Goal: Information Seeking & Learning: Compare options

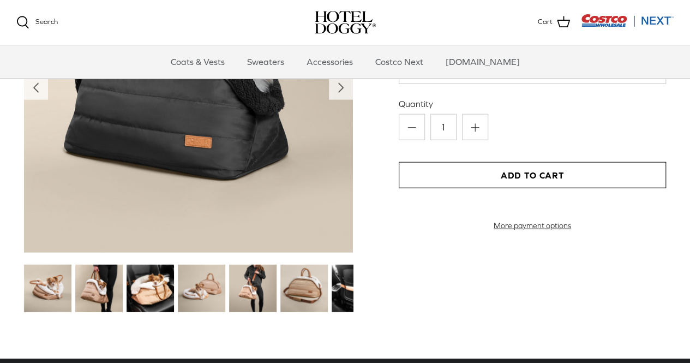
scroll to position [1188, 0]
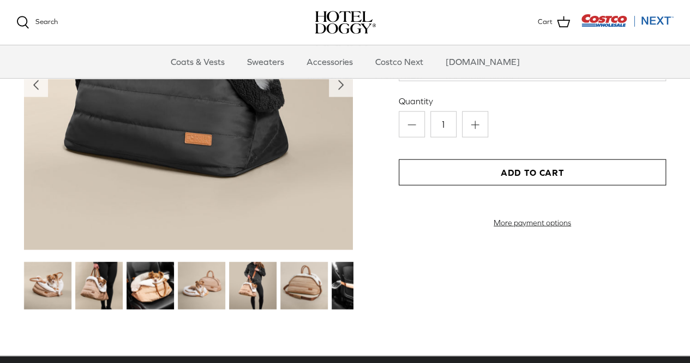
click at [158, 286] on img at bounding box center [149, 285] width 47 height 47
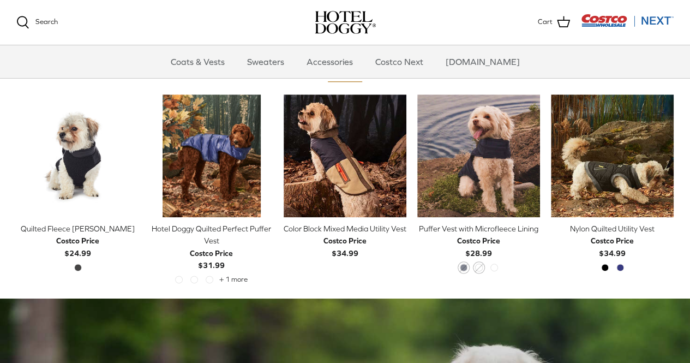
scroll to position [490, 0]
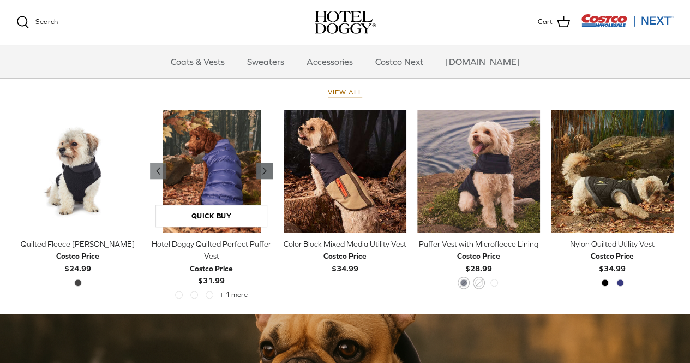
click at [263, 170] on polyline "Previous" at bounding box center [264, 170] width 3 height 7
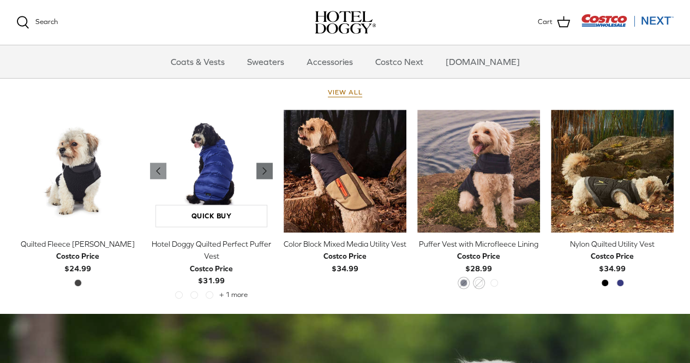
click at [263, 170] on polyline "Previous" at bounding box center [264, 170] width 3 height 7
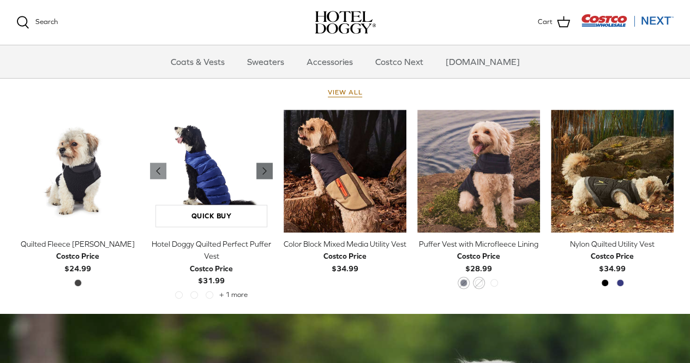
click at [263, 170] on polyline "Previous" at bounding box center [264, 170] width 3 height 7
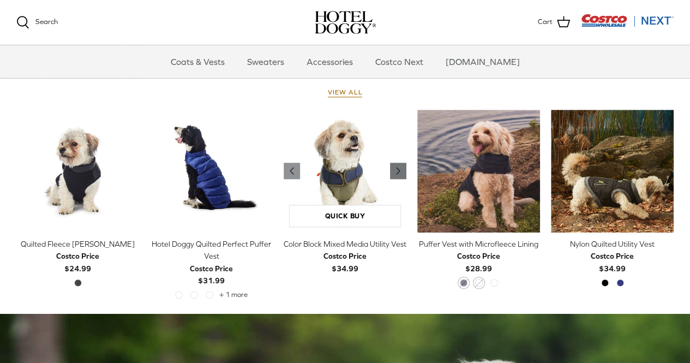
click at [400, 172] on icon "Right" at bounding box center [397, 170] width 13 height 13
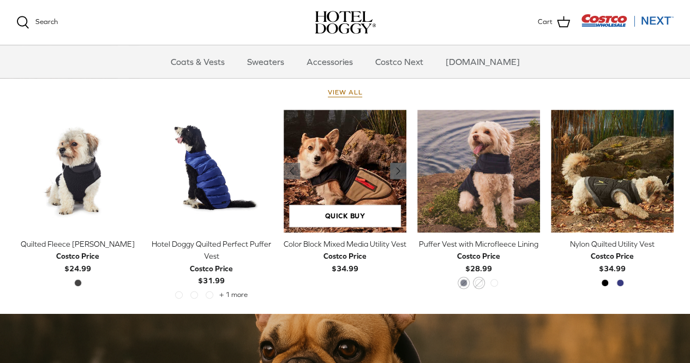
click at [400, 172] on icon "Right" at bounding box center [397, 170] width 13 height 13
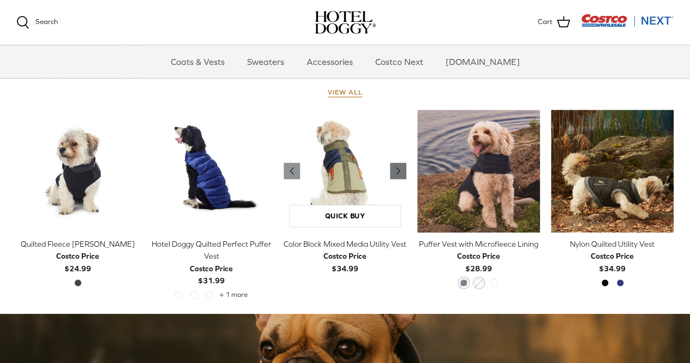
click at [400, 172] on icon "Right" at bounding box center [397, 170] width 13 height 13
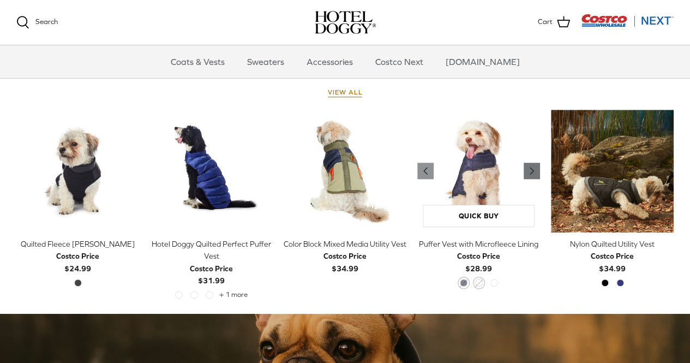
click at [533, 163] on link "Right" at bounding box center [531, 170] width 16 height 16
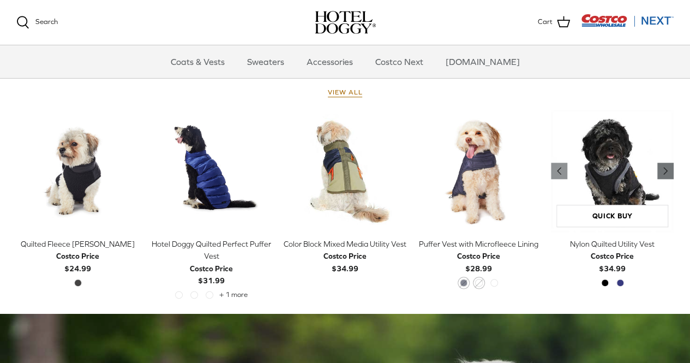
click at [663, 173] on polyline "Previous" at bounding box center [664, 170] width 3 height 7
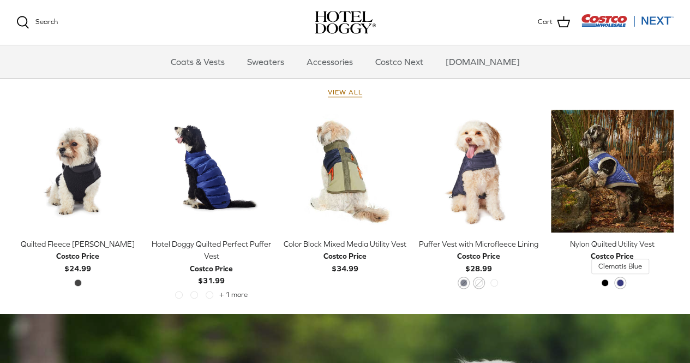
click at [619, 280] on span "Clematis Blue" at bounding box center [620, 283] width 8 height 8
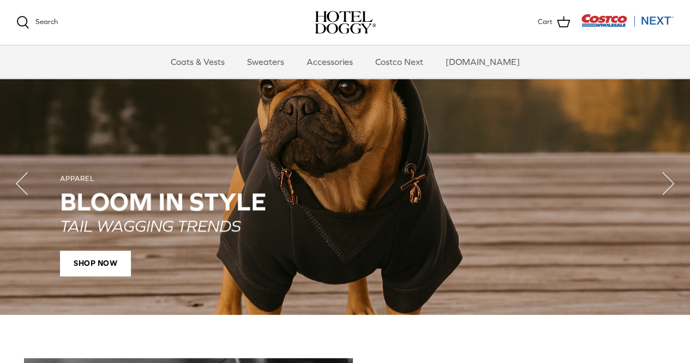
scroll to position [769, 0]
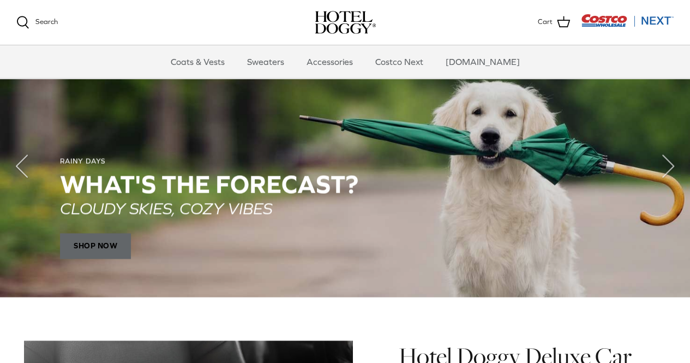
click at [91, 248] on span "SHOP NOW" at bounding box center [95, 245] width 71 height 26
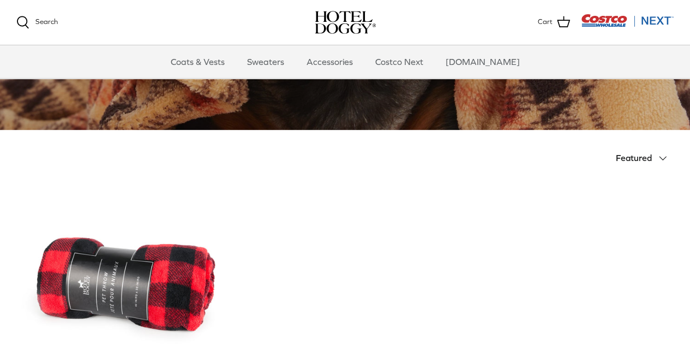
scroll to position [159, 0]
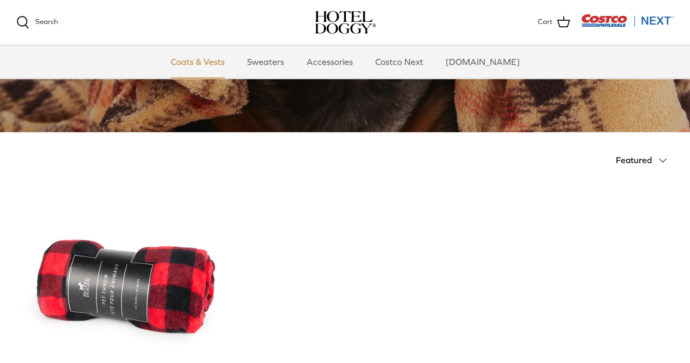
click at [221, 66] on link "Coats & Vests" at bounding box center [198, 61] width 74 height 33
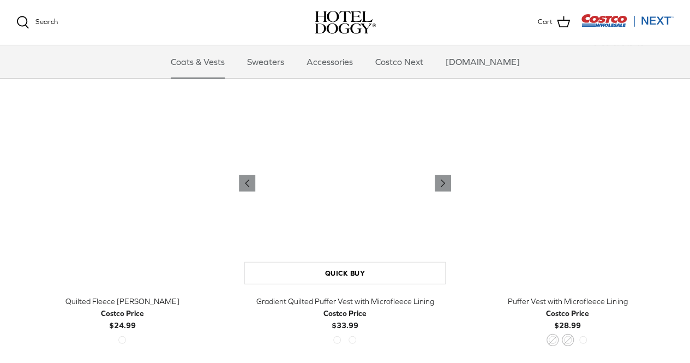
scroll to position [1424, 0]
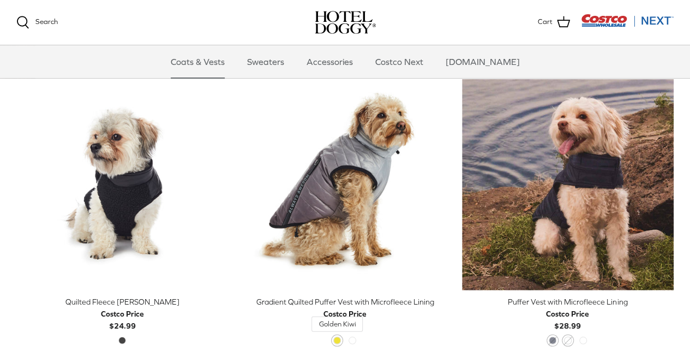
click at [335, 340] on span "Golden Kiwi" at bounding box center [337, 340] width 8 height 8
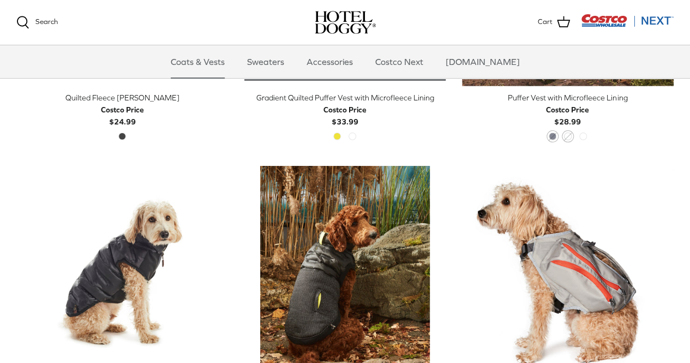
scroll to position [1628, 0]
drag, startPoint x: 367, startPoint y: 270, endPoint x: 684, endPoint y: 177, distance: 329.5
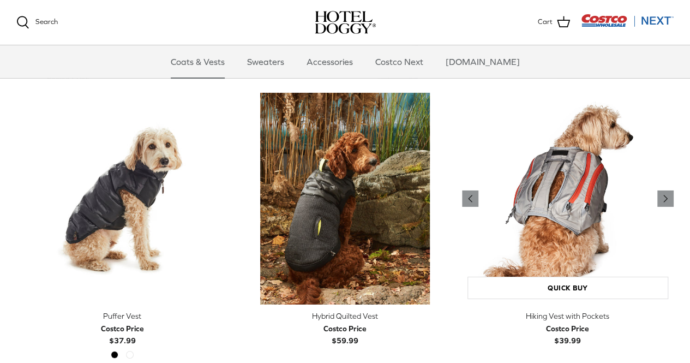
scroll to position [1700, 0]
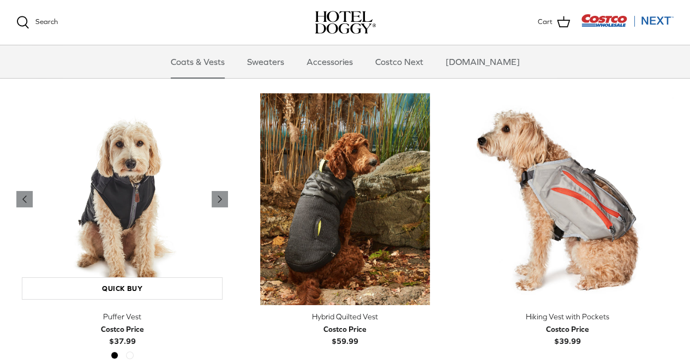
click at [132, 215] on img "Puffer Vest" at bounding box center [122, 199] width 212 height 212
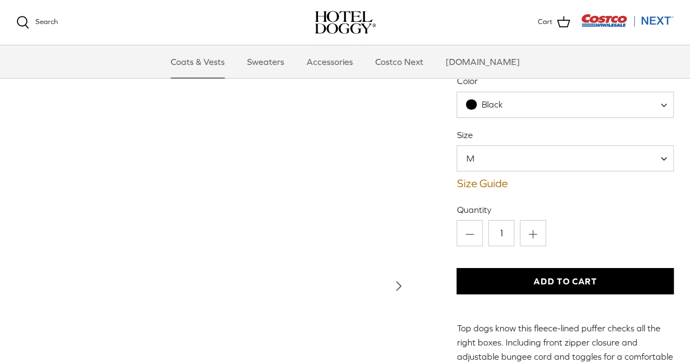
scroll to position [79, 0]
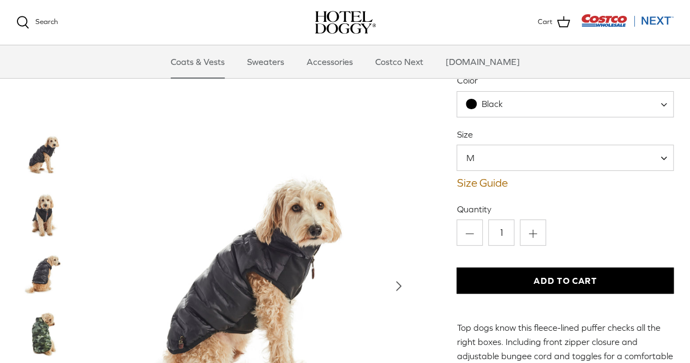
click at [42, 215] on img "Thumbnail Link" at bounding box center [43, 214] width 55 height 55
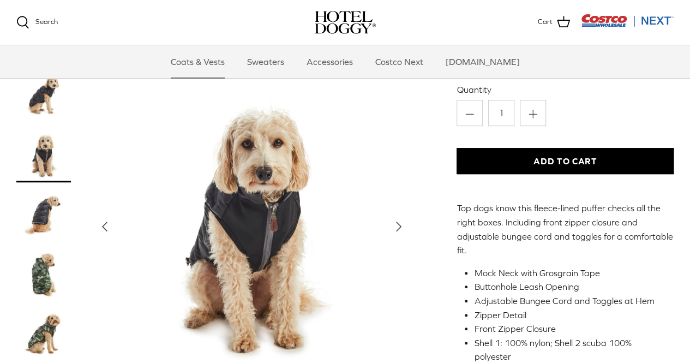
scroll to position [198, 0]
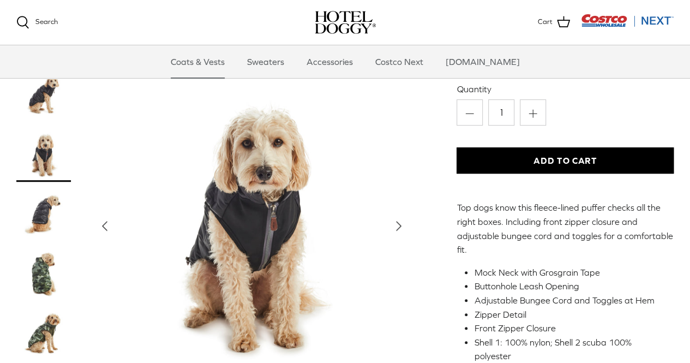
click at [395, 224] on icon "Right" at bounding box center [398, 226] width 17 height 17
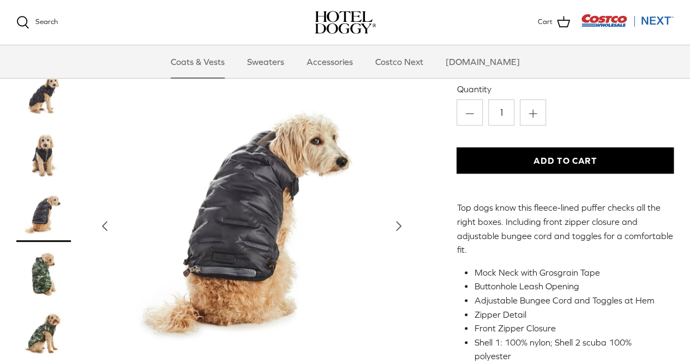
click at [395, 224] on icon "Right" at bounding box center [398, 226] width 17 height 17
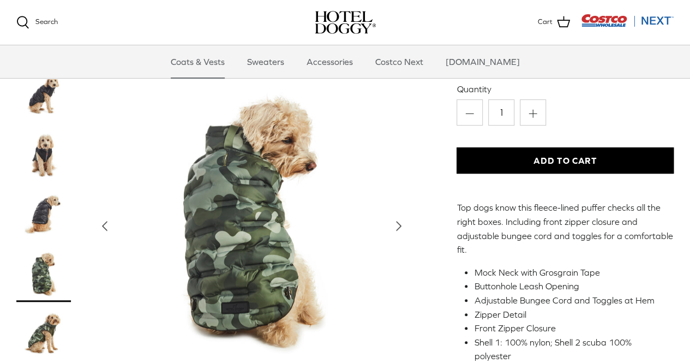
click at [395, 224] on icon "Right" at bounding box center [398, 226] width 17 height 17
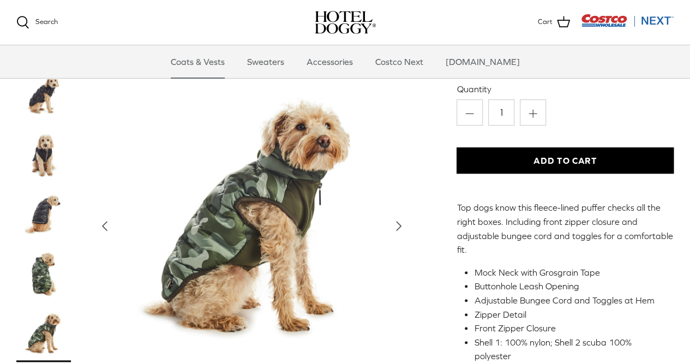
click at [395, 224] on icon "Right" at bounding box center [398, 226] width 17 height 17
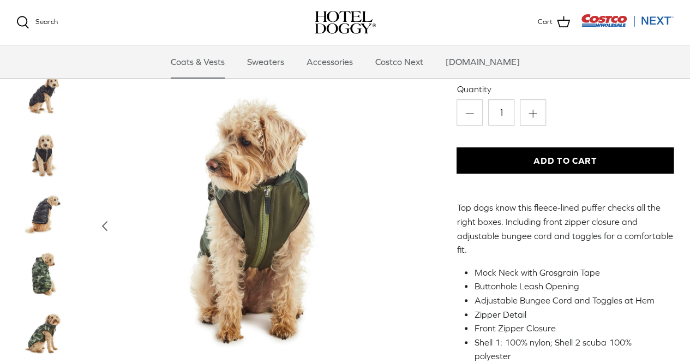
click at [395, 224] on img "Show Gallery" at bounding box center [252, 226] width 318 height 318
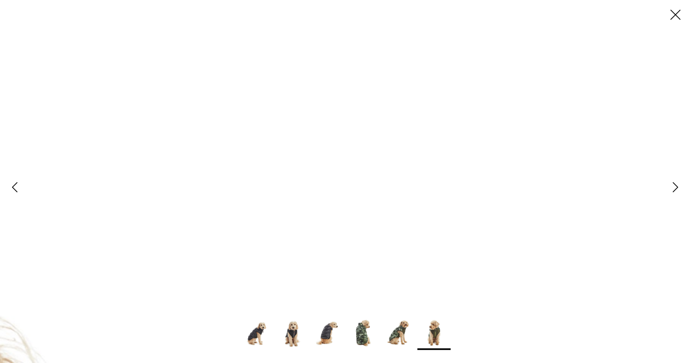
click at [674, 18] on icon "Close" at bounding box center [675, 14] width 19 height 19
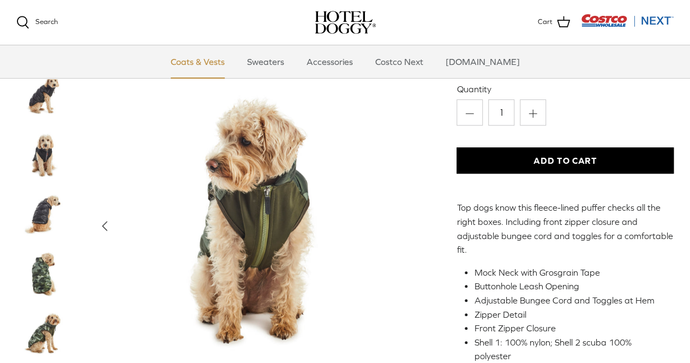
click at [210, 66] on link "Coats & Vests" at bounding box center [198, 61] width 74 height 33
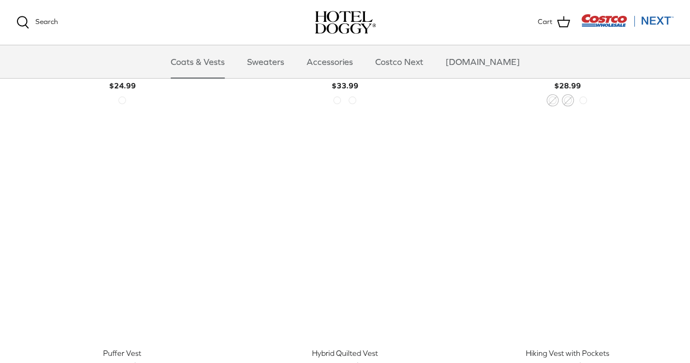
scroll to position [1667, 0]
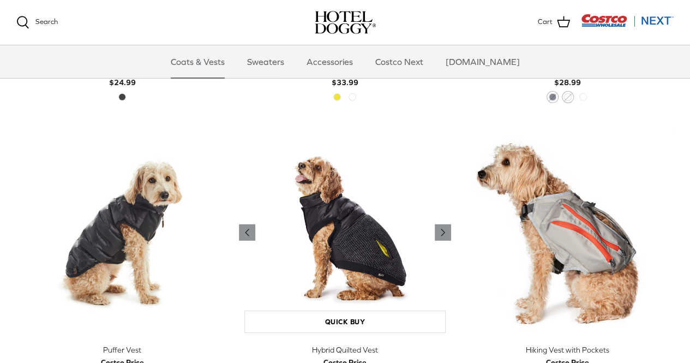
click at [349, 244] on img "Hybrid Quilted Vest" at bounding box center [345, 232] width 212 height 212
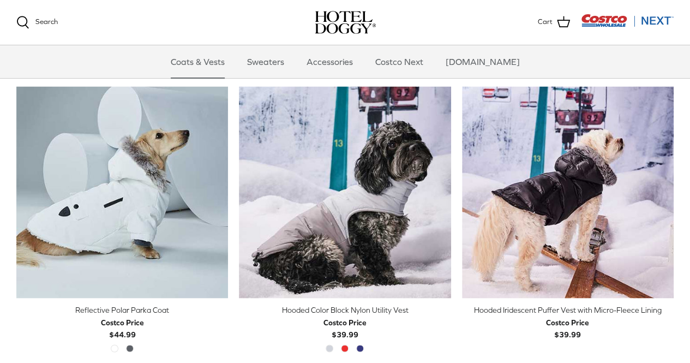
scroll to position [833, 0]
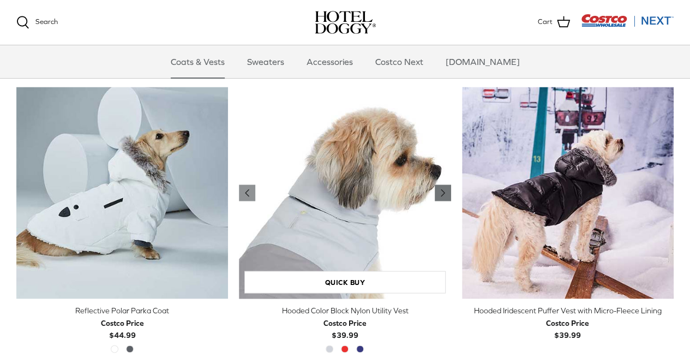
click at [443, 190] on icon "Right" at bounding box center [442, 192] width 13 height 13
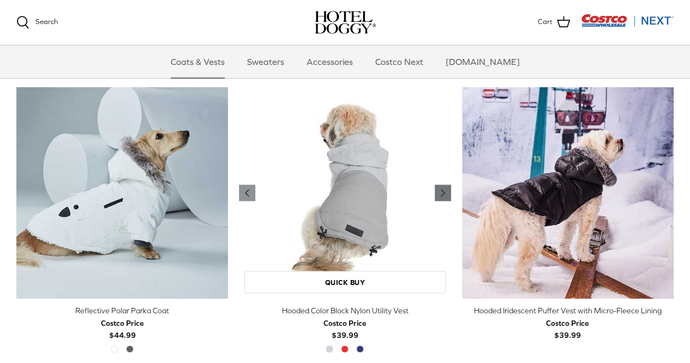
click at [443, 190] on icon "Right" at bounding box center [442, 192] width 13 height 13
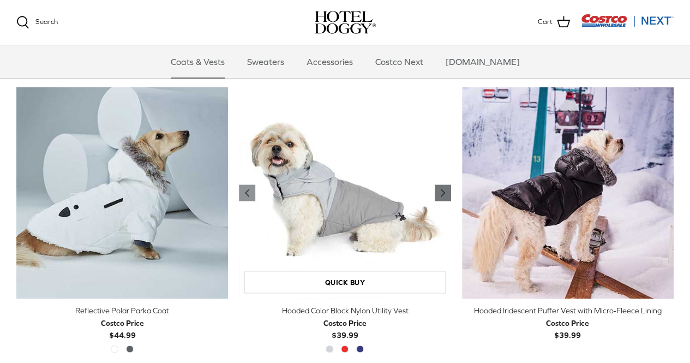
click at [443, 190] on icon "Right" at bounding box center [442, 192] width 13 height 13
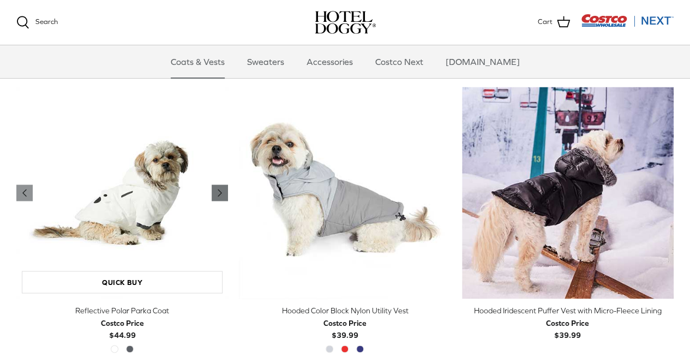
click at [219, 196] on icon "Right" at bounding box center [219, 192] width 13 height 13
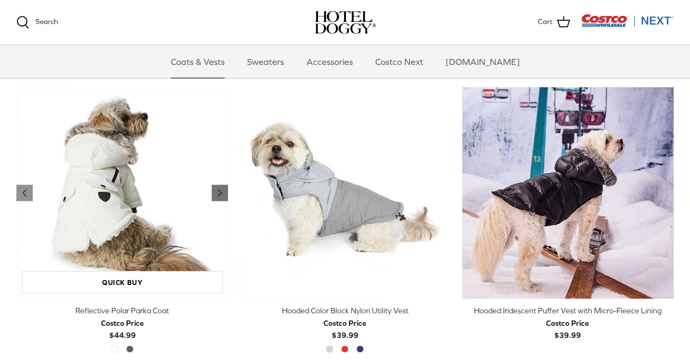
click at [219, 196] on icon "Right" at bounding box center [219, 192] width 13 height 13
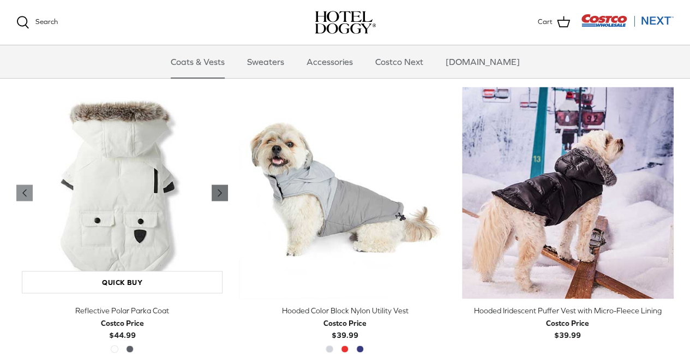
click at [219, 196] on icon "Right" at bounding box center [219, 192] width 13 height 13
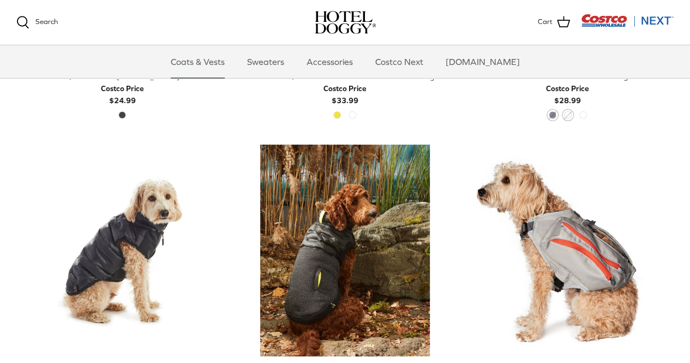
scroll to position [1655, 0]
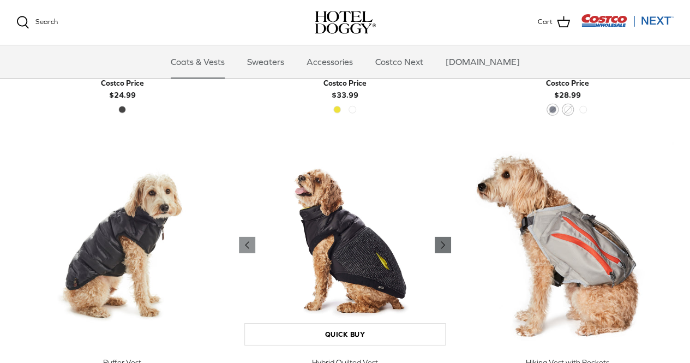
click at [442, 241] on icon "Right" at bounding box center [442, 244] width 13 height 13
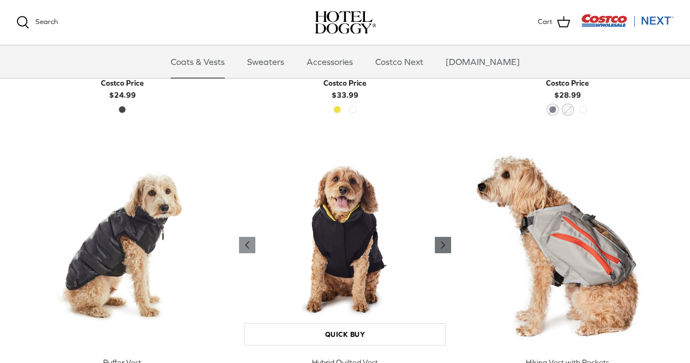
click at [442, 241] on icon "Right" at bounding box center [442, 244] width 13 height 13
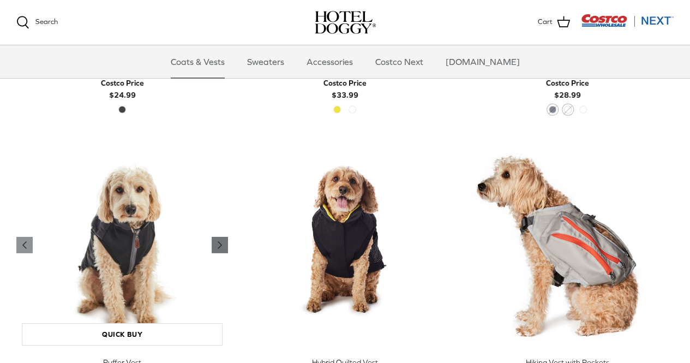
click at [220, 245] on icon "Right" at bounding box center [219, 244] width 13 height 13
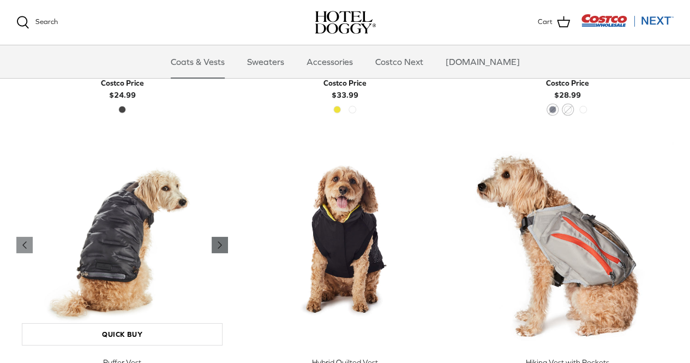
click at [220, 245] on icon "Right" at bounding box center [219, 244] width 13 height 13
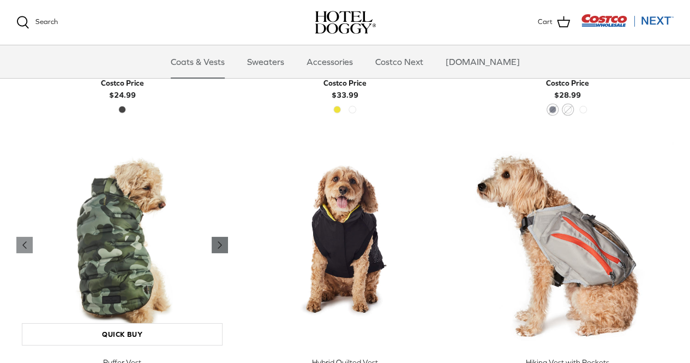
click at [220, 245] on icon "Right" at bounding box center [219, 244] width 13 height 13
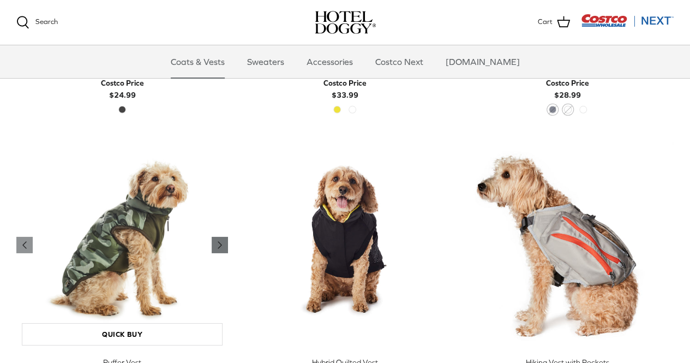
click at [220, 245] on icon "Right" at bounding box center [219, 244] width 13 height 13
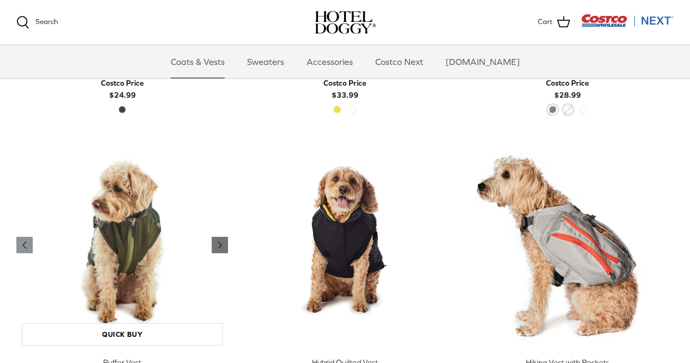
click at [220, 245] on icon "Right" at bounding box center [219, 244] width 13 height 13
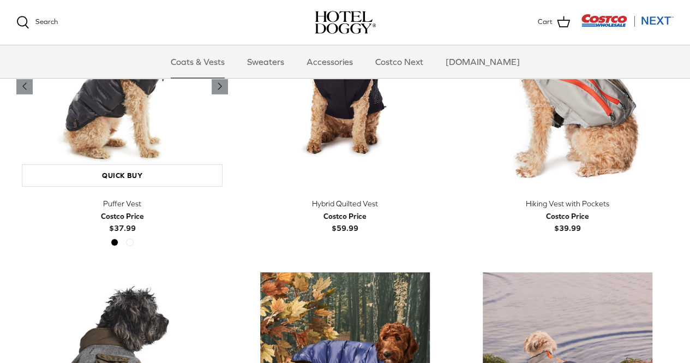
scroll to position [1814, 0]
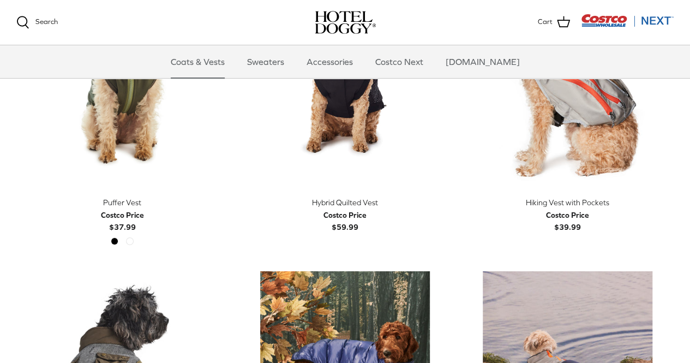
click at [128, 234] on div "Puffer Vest Costco Price $37.99 Black Cypress" at bounding box center [122, 222] width 212 height 52
click at [128, 240] on span "Cypress" at bounding box center [130, 241] width 8 height 8
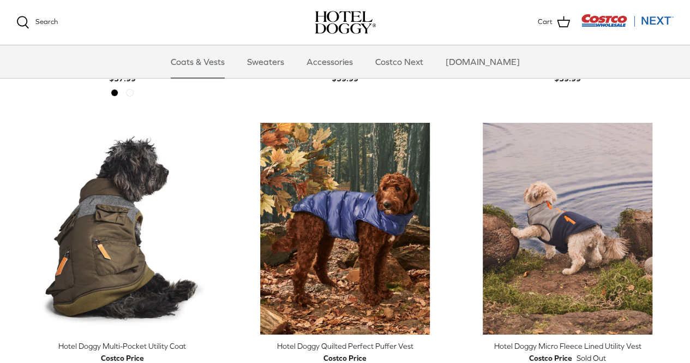
scroll to position [1963, 0]
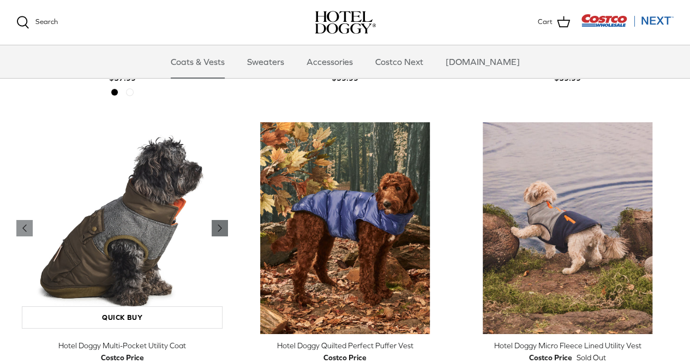
click at [221, 224] on icon "Right" at bounding box center [219, 227] width 13 height 13
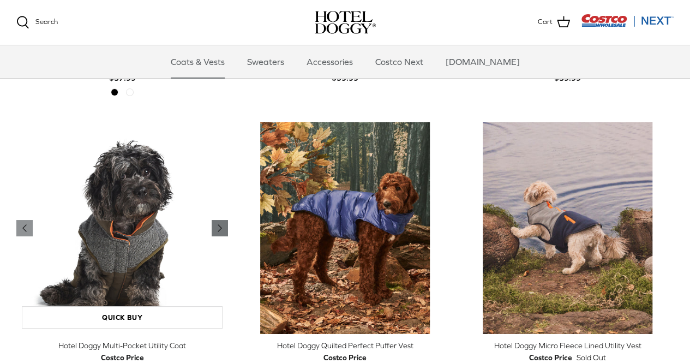
click at [220, 225] on polyline "Previous" at bounding box center [219, 228] width 3 height 7
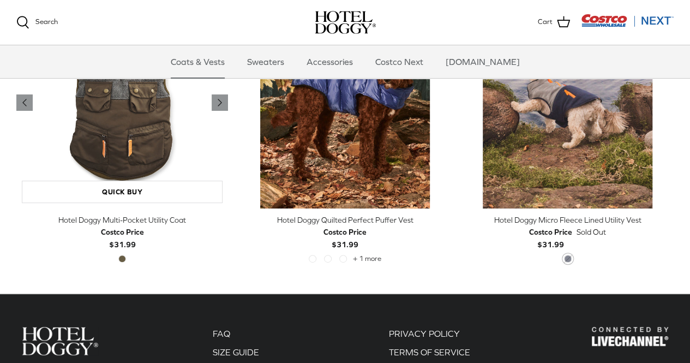
scroll to position [2034, 0]
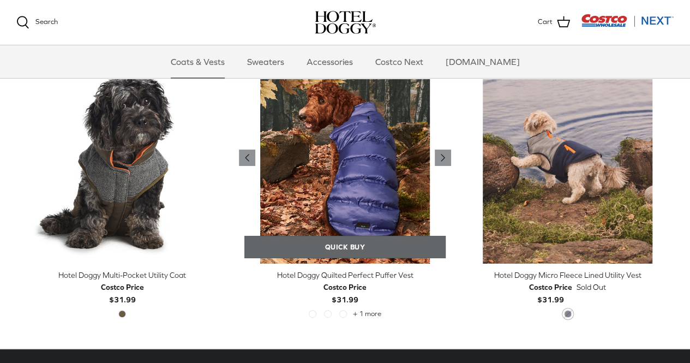
click at [394, 244] on link "Quick buy" at bounding box center [344, 247] width 201 height 22
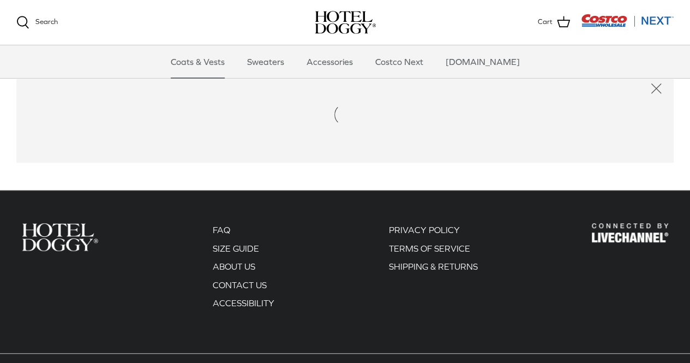
scroll to position [2299, 0]
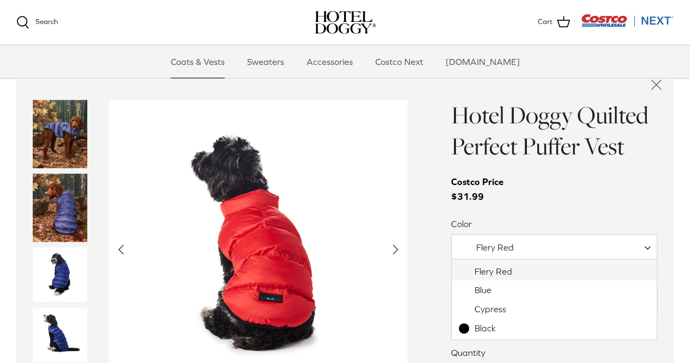
click at [507, 245] on span "Flery Red" at bounding box center [495, 247] width 38 height 10
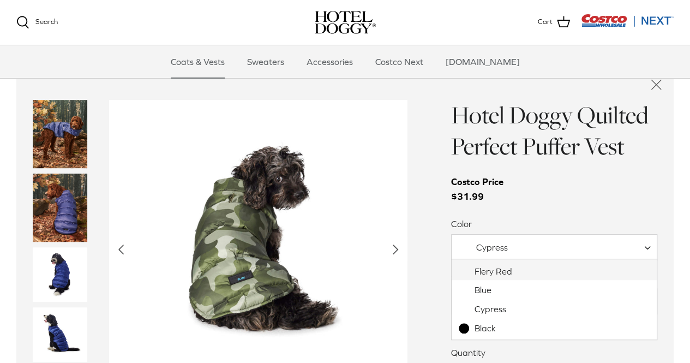
select select "Flery Red"
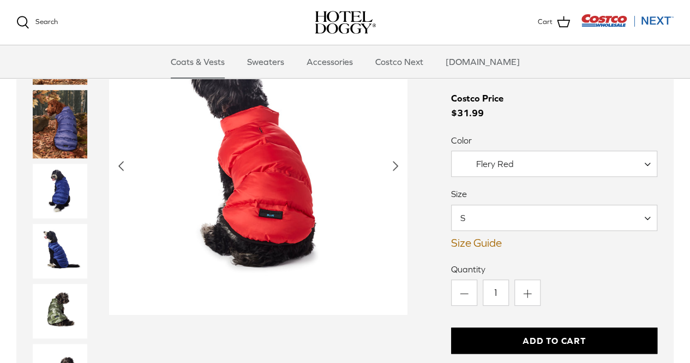
scroll to position [2382, 0]
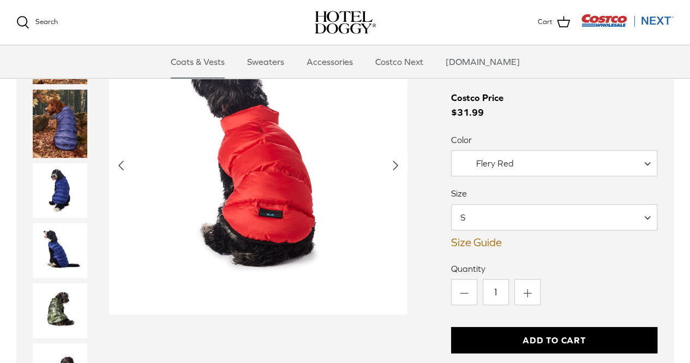
click at [474, 237] on link "Size Guide" at bounding box center [554, 242] width 206 height 13
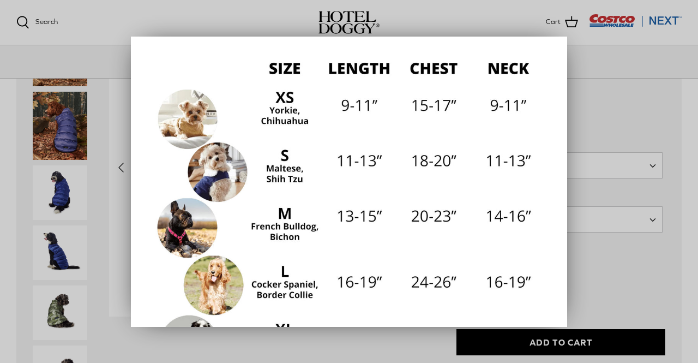
scroll to position [122, 0]
click at [282, 220] on img at bounding box center [349, 245] width 393 height 393
click at [283, 167] on img at bounding box center [349, 245] width 393 height 393
click at [243, 21] on div at bounding box center [349, 181] width 698 height 363
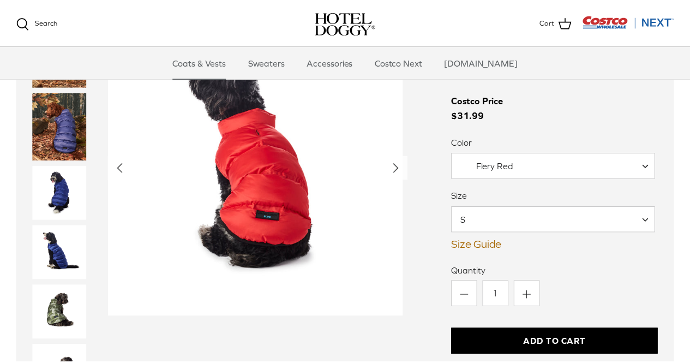
scroll to position [2382, 0]
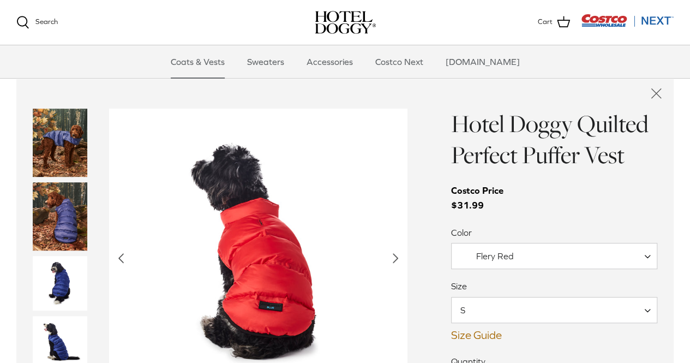
scroll to position [2284, 0]
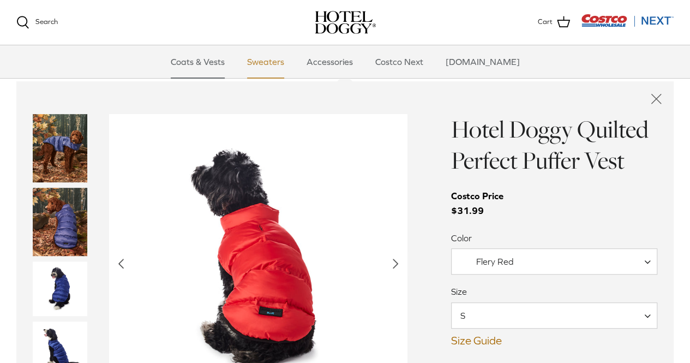
click at [275, 58] on link "Sweaters" at bounding box center [265, 61] width 57 height 33
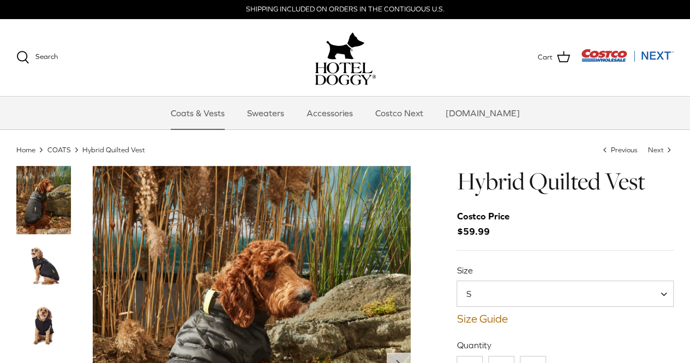
click at [45, 325] on img "Thumbnail Link" at bounding box center [43, 326] width 55 height 55
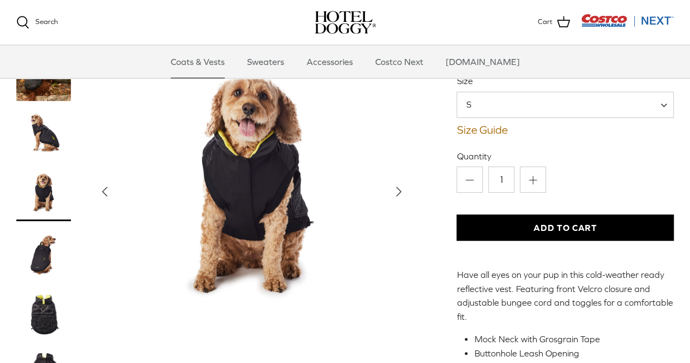
scroll to position [76, 0]
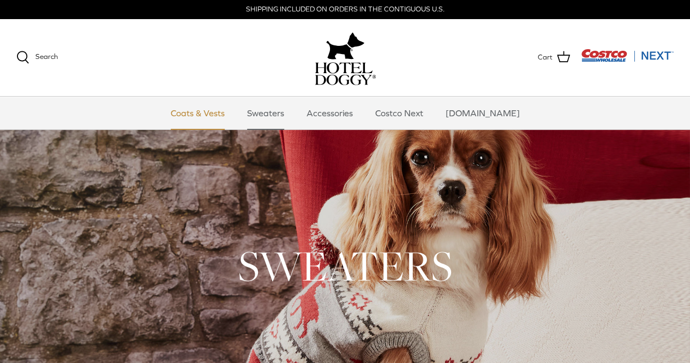
click at [232, 111] on link "Coats & Vests" at bounding box center [198, 112] width 74 height 33
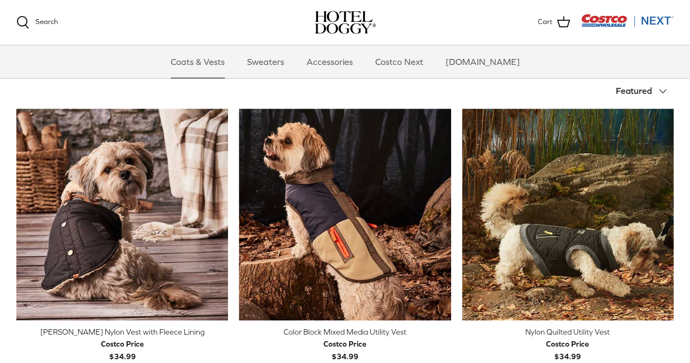
scroll to position [166, 0]
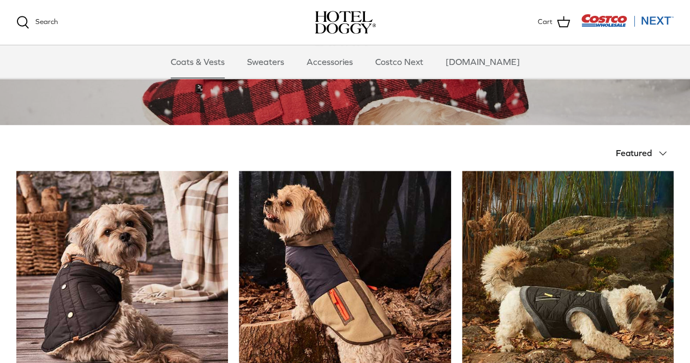
click at [640, 156] on span "Featured" at bounding box center [634, 153] width 36 height 10
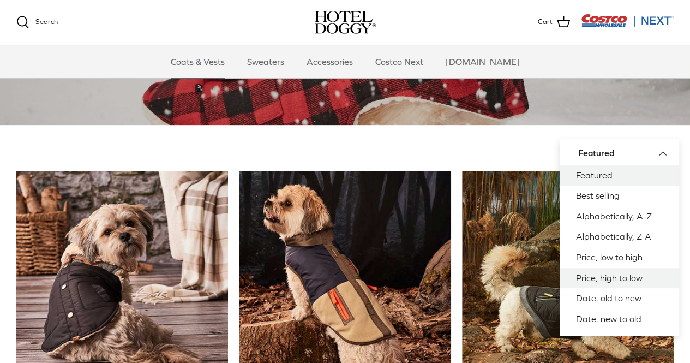
click at [595, 281] on link "Price, high to low" at bounding box center [618, 278] width 119 height 21
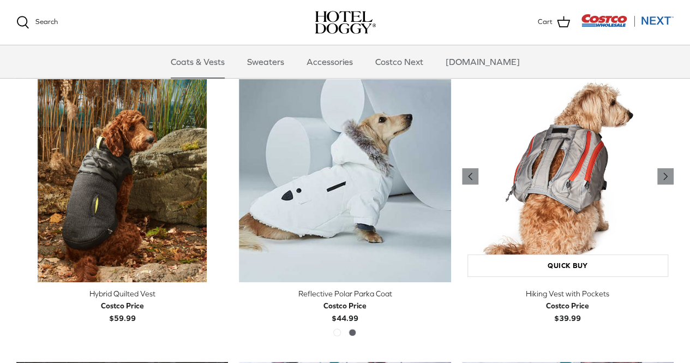
scroll to position [266, 0]
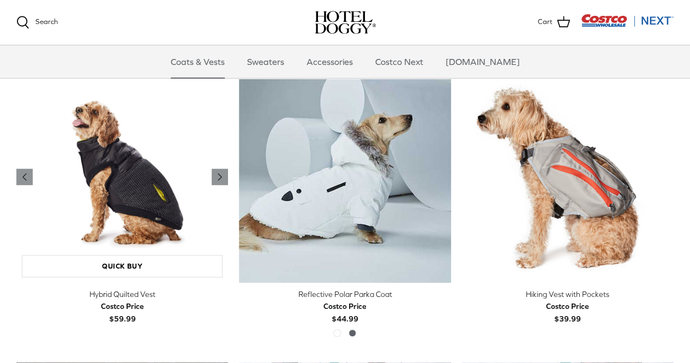
click at [133, 202] on img "Hybrid Quilted Vest" at bounding box center [122, 177] width 212 height 212
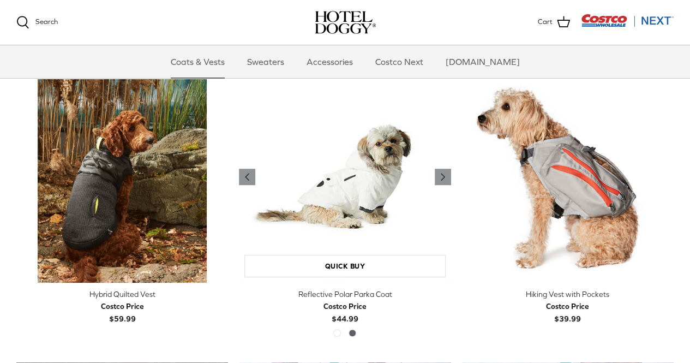
click at [344, 209] on img "Reflective Polar Parka Coat" at bounding box center [345, 177] width 212 height 212
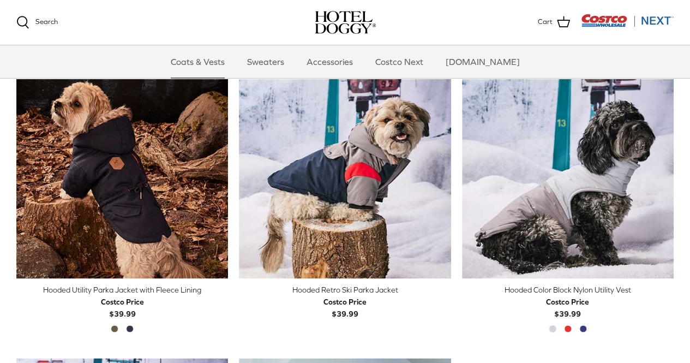
scroll to position [563, 0]
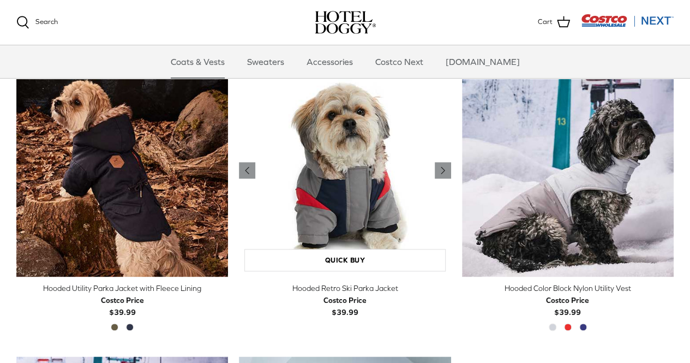
click at [347, 203] on img "Hooded Retro Ski Parka Jacket" at bounding box center [345, 170] width 212 height 212
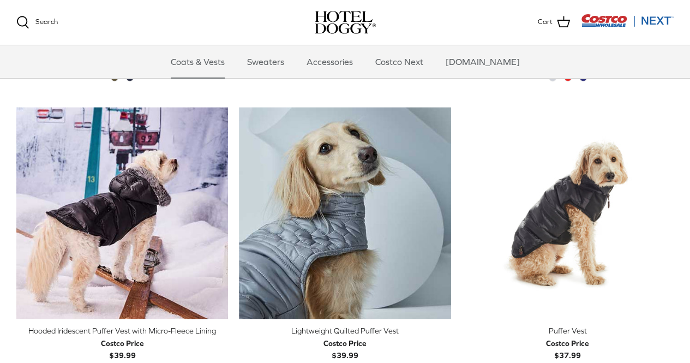
scroll to position [813, 0]
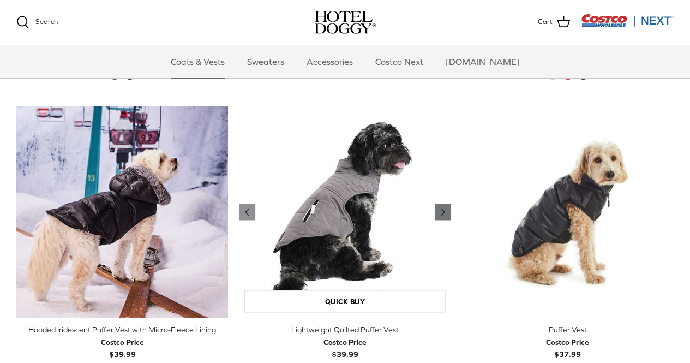
click at [442, 215] on icon "Right" at bounding box center [442, 211] width 13 height 13
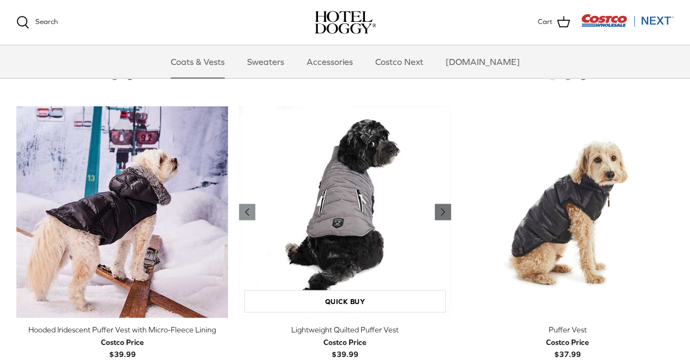
click at [442, 215] on icon "Right" at bounding box center [442, 211] width 13 height 13
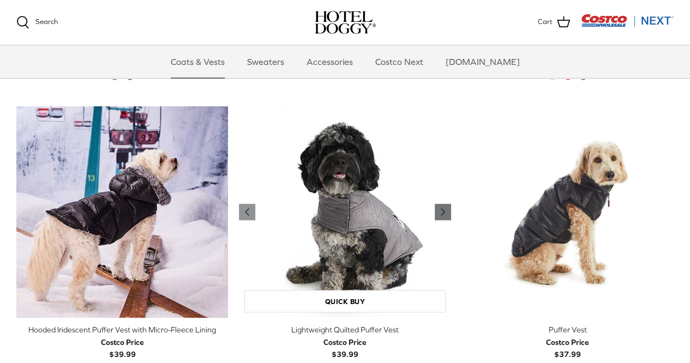
click at [442, 215] on icon "Right" at bounding box center [442, 211] width 13 height 13
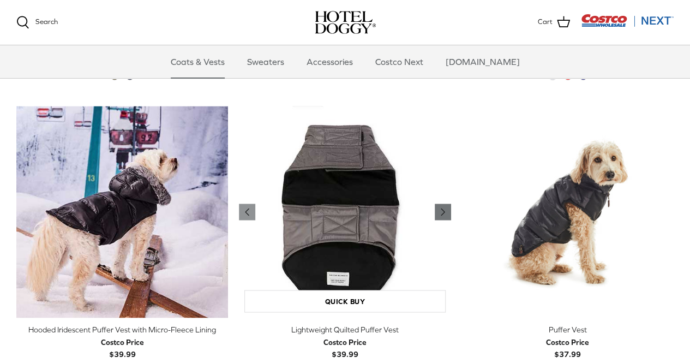
click at [442, 215] on icon "Right" at bounding box center [442, 211] width 13 height 13
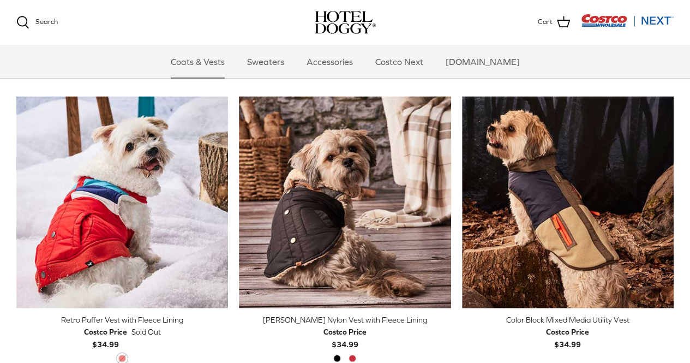
scroll to position [1115, 0]
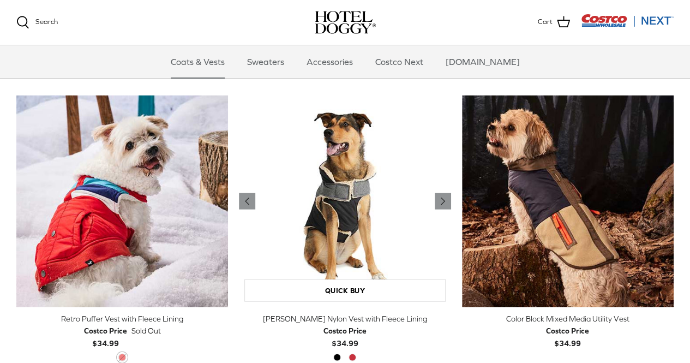
click at [438, 209] on img "Melton Nylon Vest with Fleece Lining" at bounding box center [345, 201] width 212 height 212
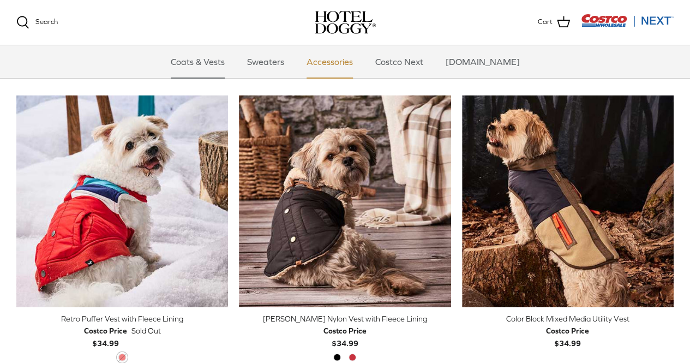
click at [363, 59] on link "Accessories" at bounding box center [330, 61] width 66 height 33
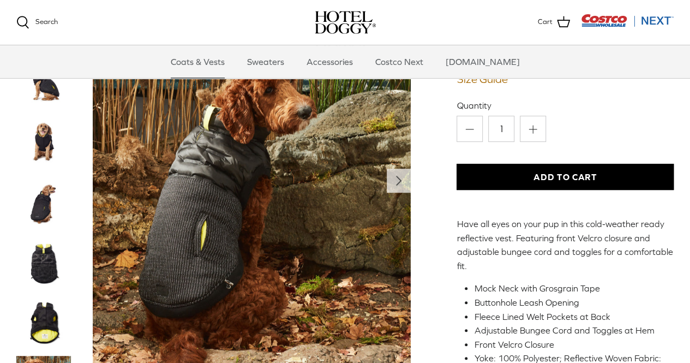
scroll to position [127, 0]
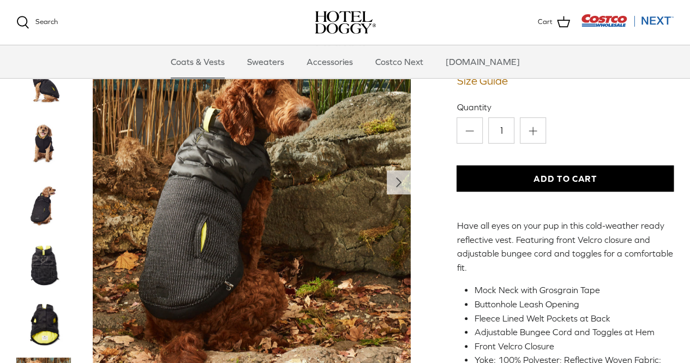
click at [46, 142] on img "Thumbnail Link" at bounding box center [43, 144] width 55 height 55
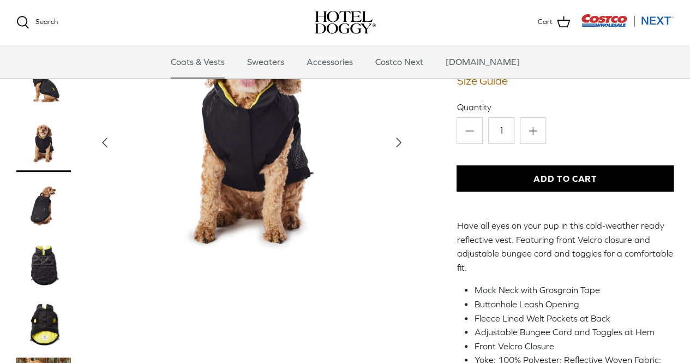
click at [399, 142] on polyline "Next" at bounding box center [398, 142] width 4 height 9
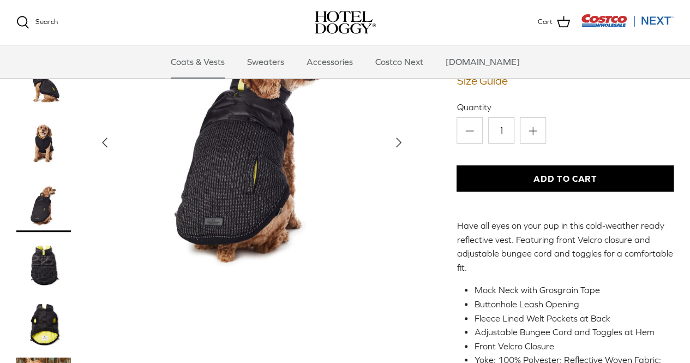
click at [399, 142] on polyline "Next" at bounding box center [398, 142] width 4 height 9
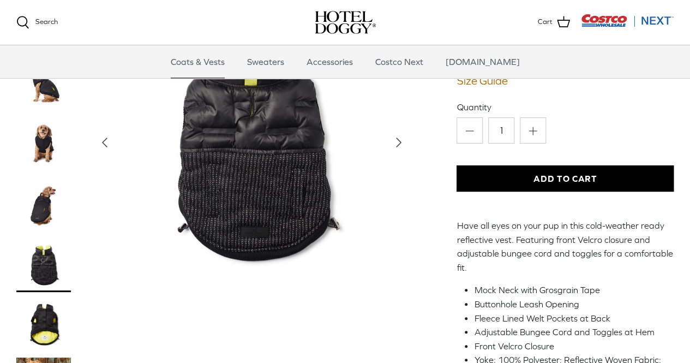
click at [399, 142] on polyline "Next" at bounding box center [398, 142] width 4 height 9
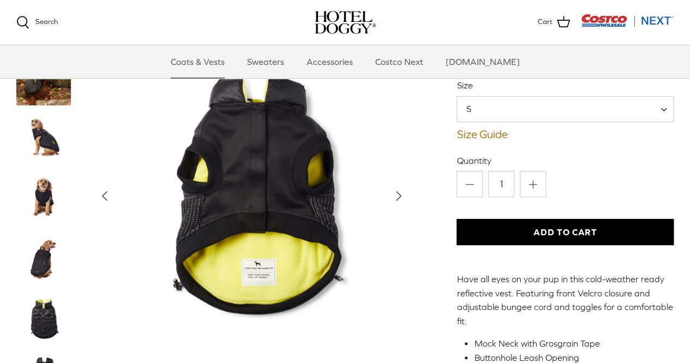
scroll to position [73, 0]
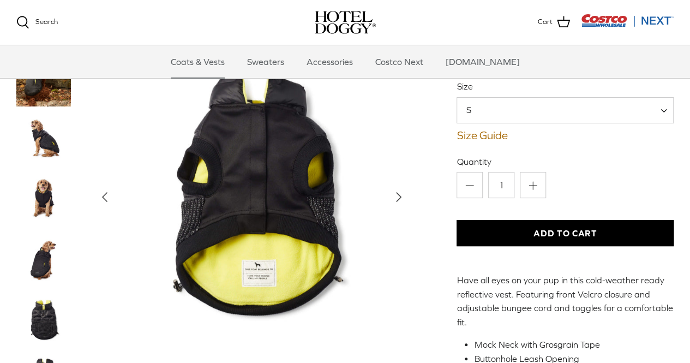
click at [400, 198] on icon "Right" at bounding box center [398, 197] width 17 height 17
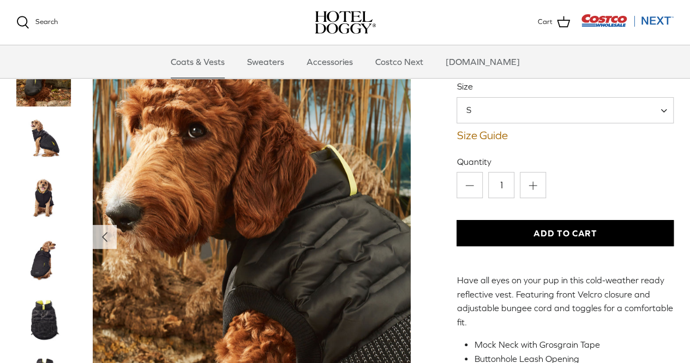
click at [400, 198] on img "Show Gallery" at bounding box center [252, 236] width 318 height 397
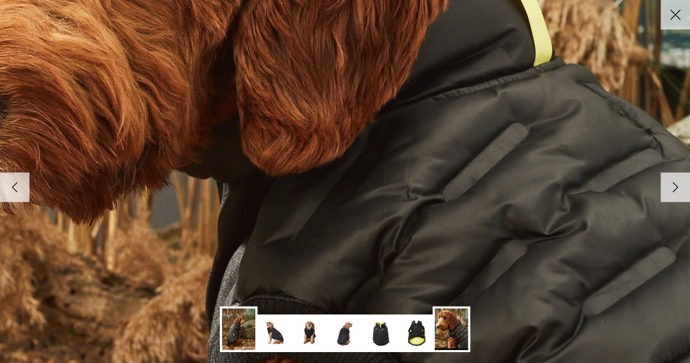
click at [673, 185] on polyline at bounding box center [675, 186] width 5 height 9
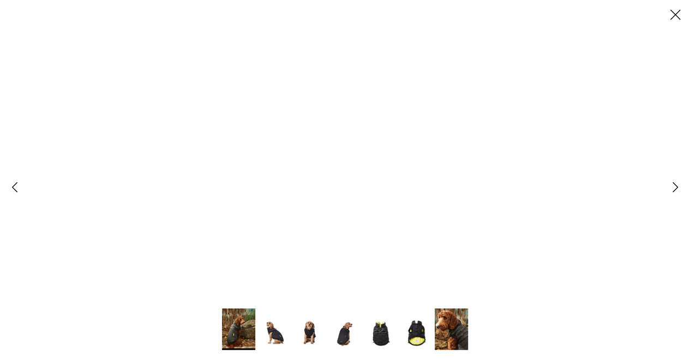
click at [673, 185] on polyline at bounding box center [675, 186] width 5 height 9
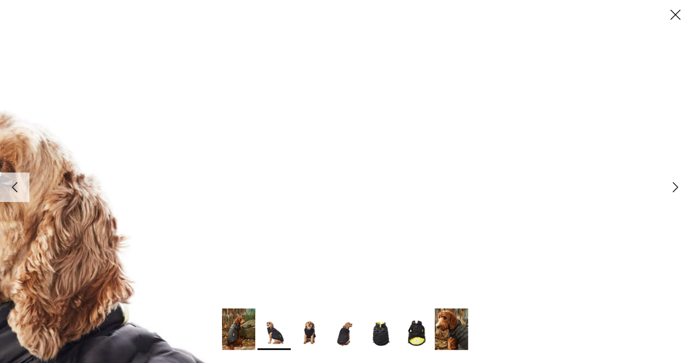
click at [675, 21] on icon "Close" at bounding box center [675, 14] width 19 height 19
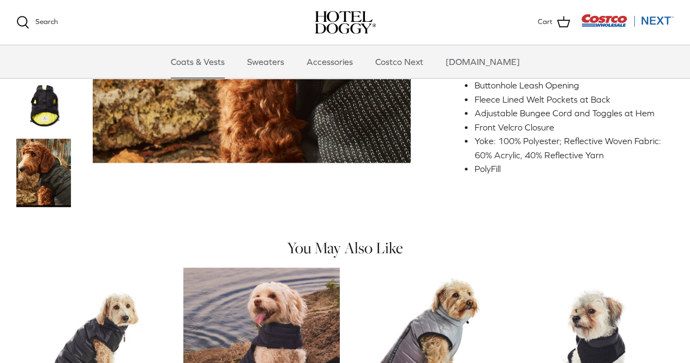
scroll to position [313, 0]
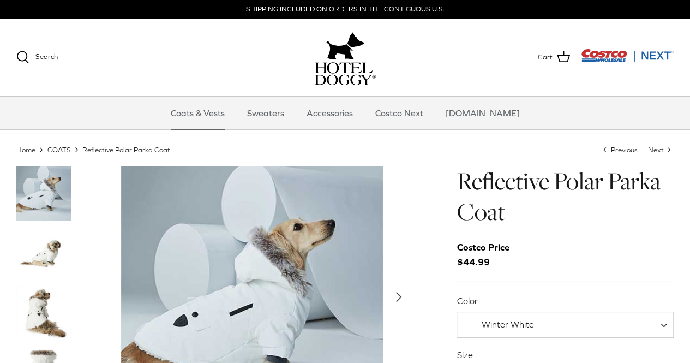
click at [44, 255] on img "Thumbnail Link" at bounding box center [43, 253] width 55 height 55
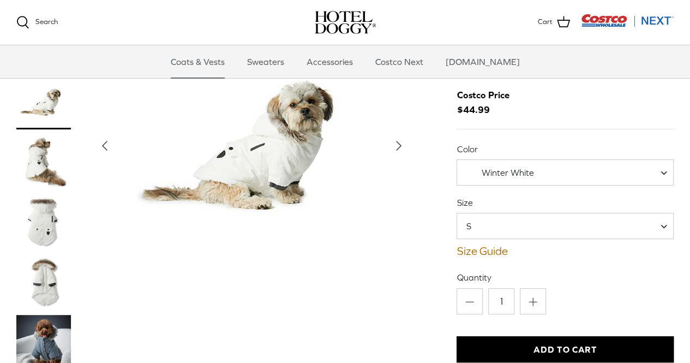
scroll to position [49, 0]
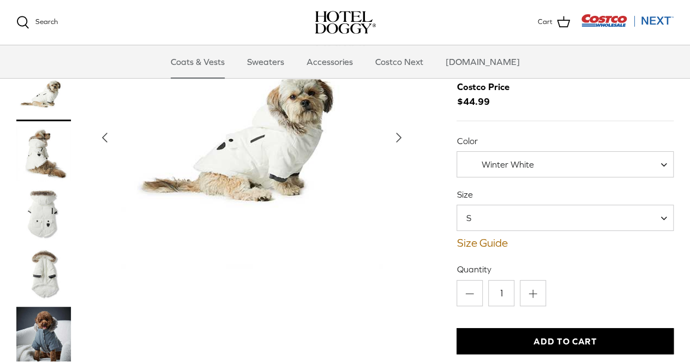
click at [48, 266] on img "Thumbnail Link" at bounding box center [43, 273] width 55 height 55
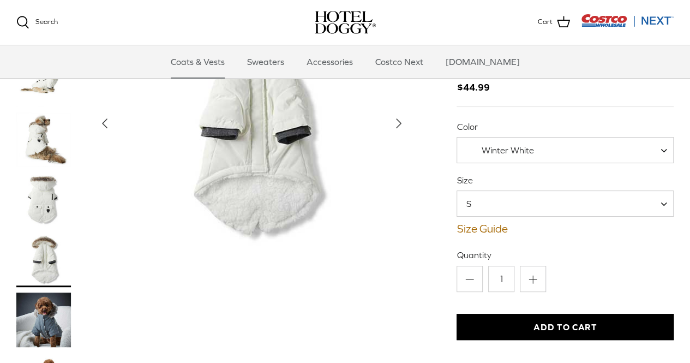
scroll to position [62, 0]
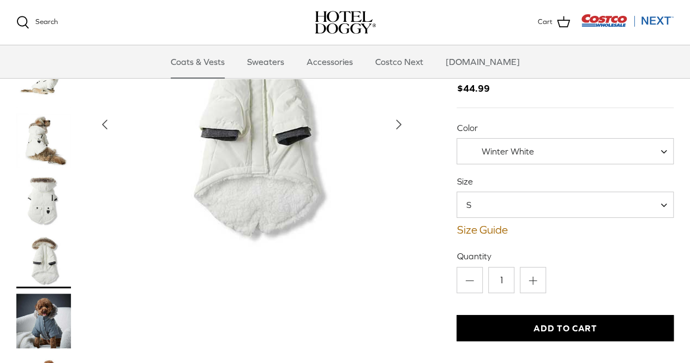
click at [32, 321] on img "Thumbnail Link" at bounding box center [43, 320] width 55 height 55
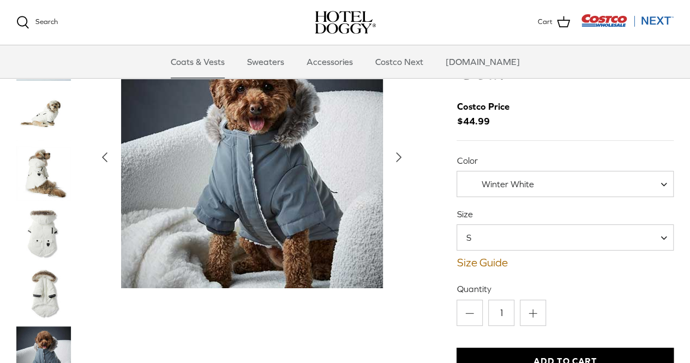
scroll to position [29, 0]
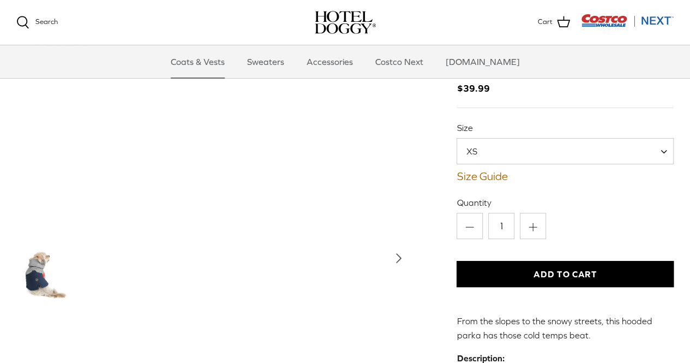
scroll to position [63, 0]
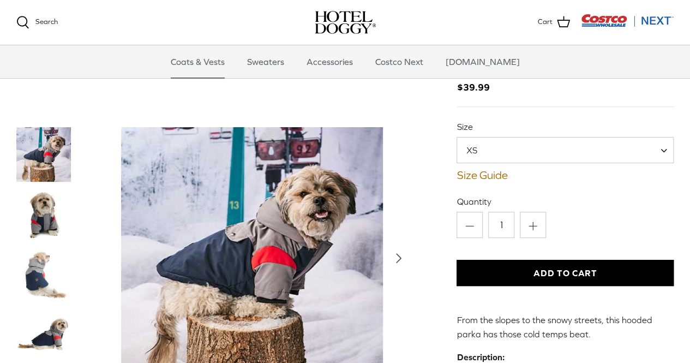
click at [45, 225] on img "Thumbnail Link" at bounding box center [43, 214] width 55 height 55
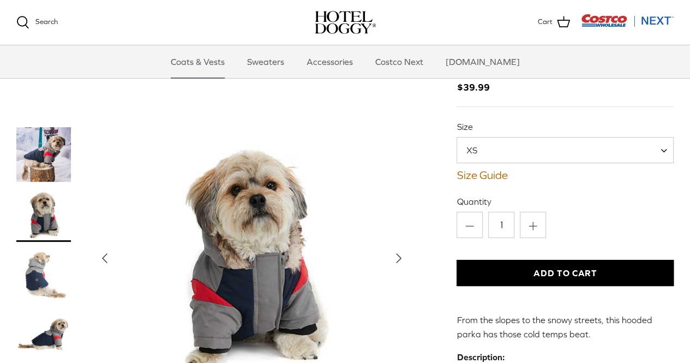
click at [33, 279] on img "Thumbnail Link" at bounding box center [43, 274] width 55 height 55
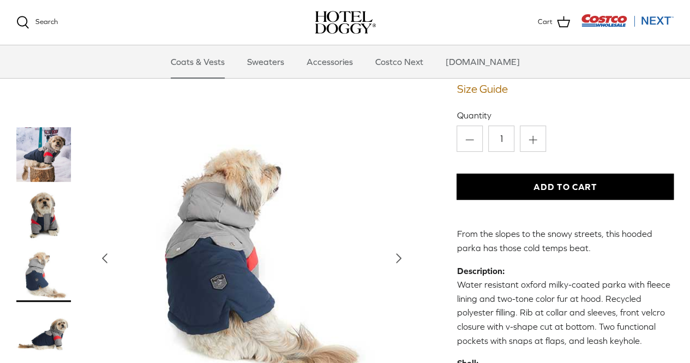
scroll to position [150, 0]
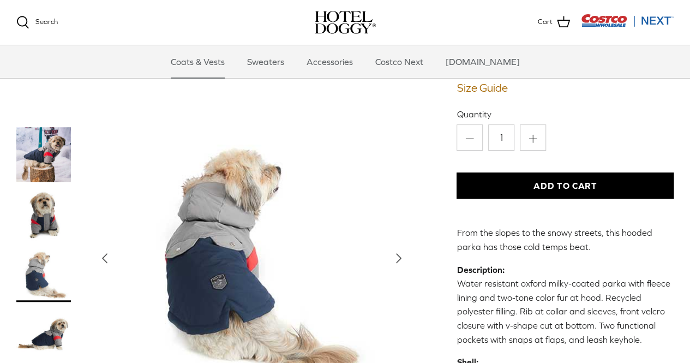
click at [397, 264] on icon "Right" at bounding box center [398, 257] width 17 height 17
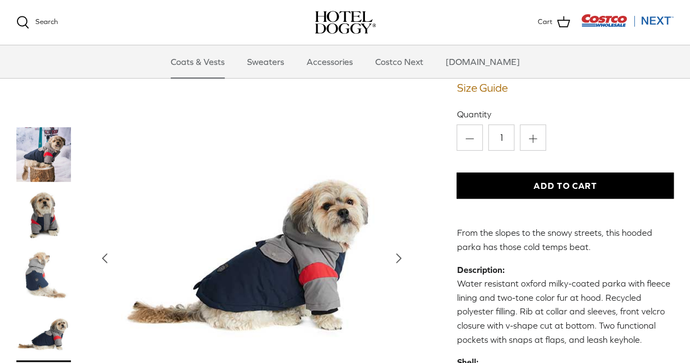
click at [397, 264] on icon "Right" at bounding box center [398, 257] width 17 height 17
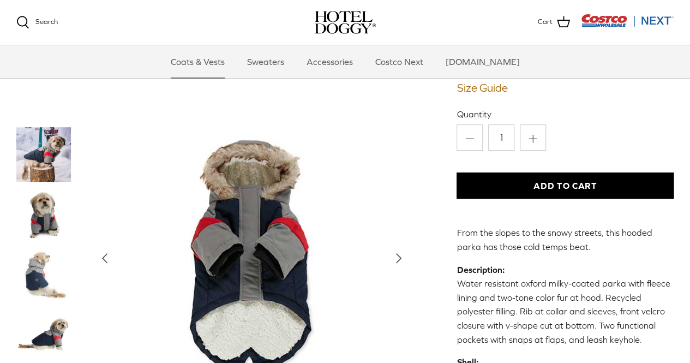
click at [397, 264] on icon "Right" at bounding box center [398, 257] width 17 height 17
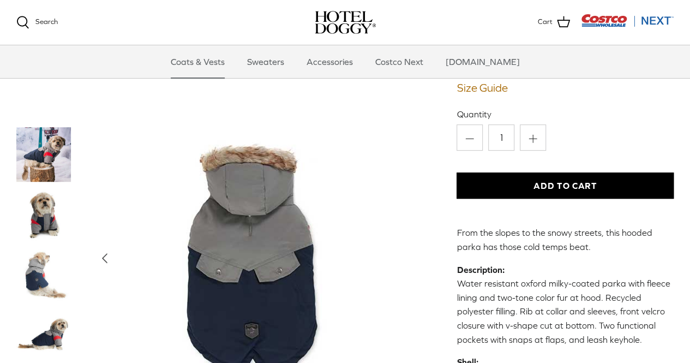
click at [397, 264] on div "Show Gallery" at bounding box center [252, 258] width 318 height 262
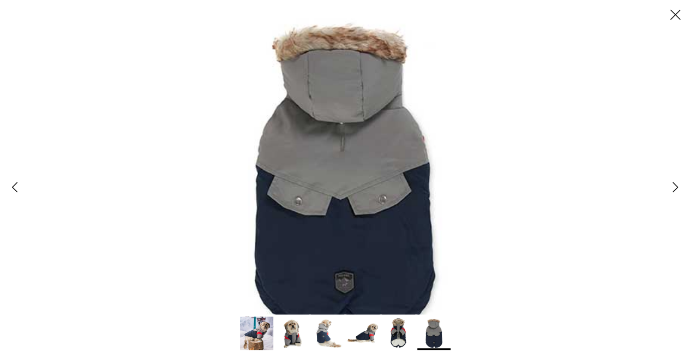
click at [675, 18] on icon "Close" at bounding box center [675, 14] width 19 height 19
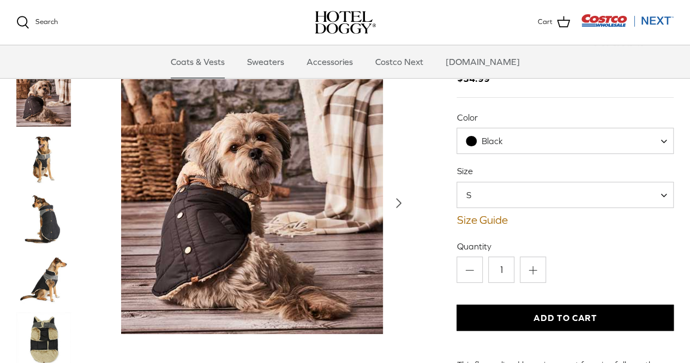
scroll to position [104, 0]
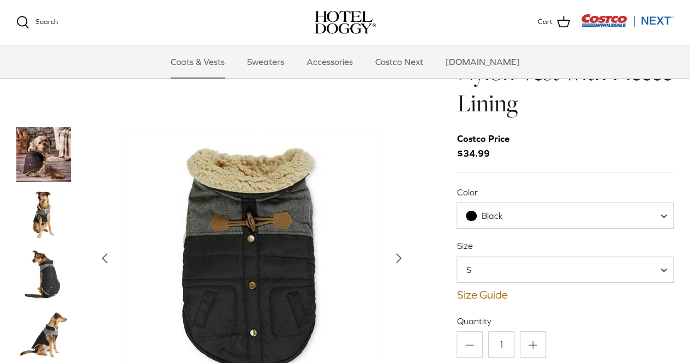
scroll to position [28, 0]
click at [47, 187] on img "Thumbnail Link" at bounding box center [43, 214] width 55 height 55
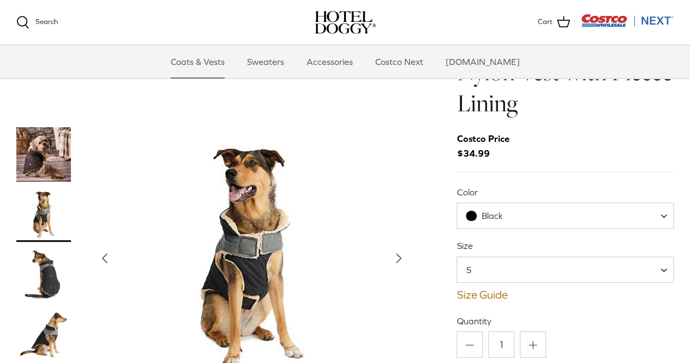
click at [45, 247] on img "Thumbnail Link" at bounding box center [43, 274] width 55 height 55
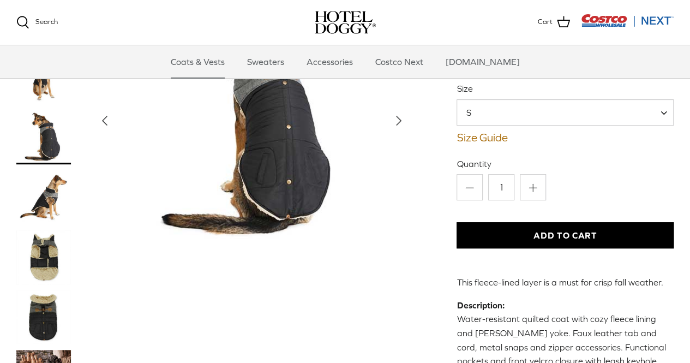
scroll to position [186, 0]
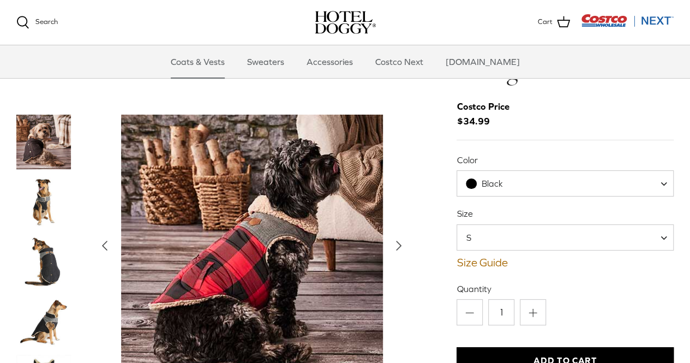
scroll to position [55, 0]
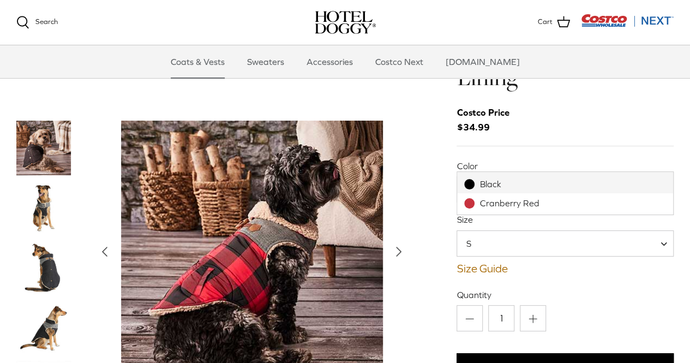
click at [499, 184] on span "Black" at bounding box center [491, 189] width 21 height 10
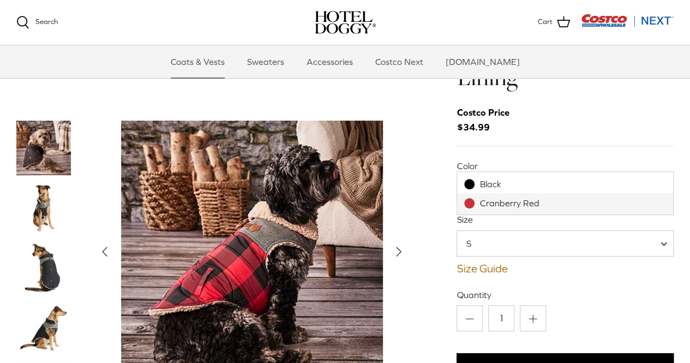
click at [489, 184] on span "Cranberry Red" at bounding box center [510, 189] width 59 height 10
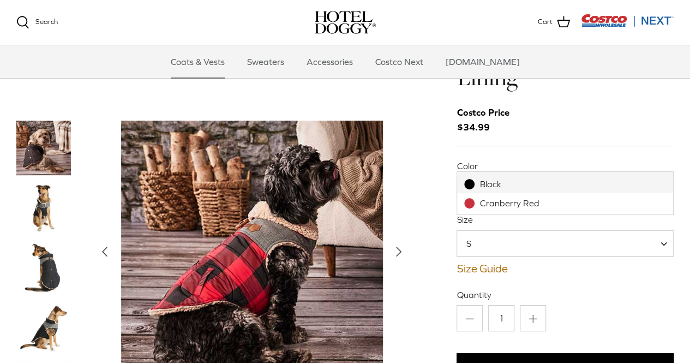
select select "Black"
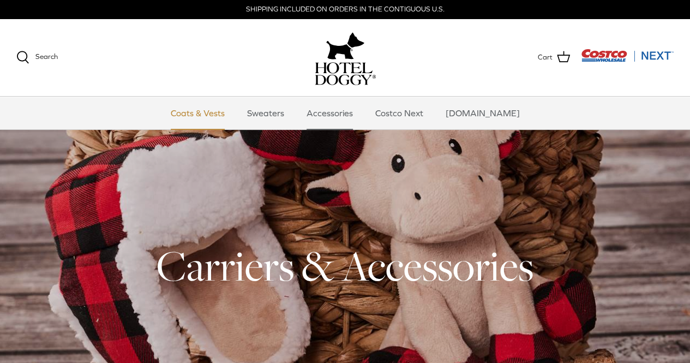
click at [212, 108] on link "Coats & Vests" at bounding box center [198, 112] width 74 height 33
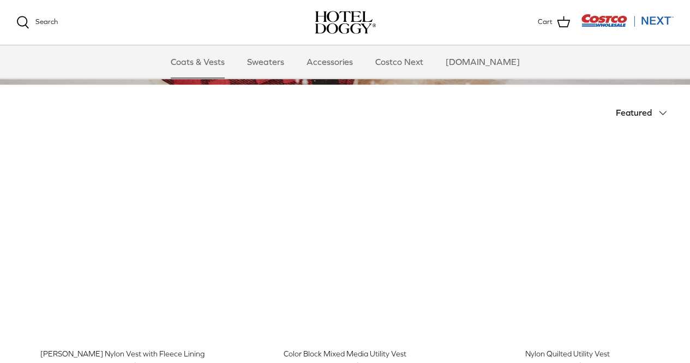
scroll to position [207, 0]
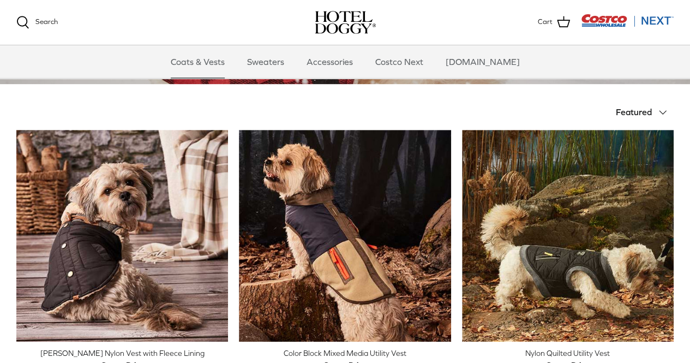
click at [634, 112] on span "Featured" at bounding box center [634, 112] width 36 height 10
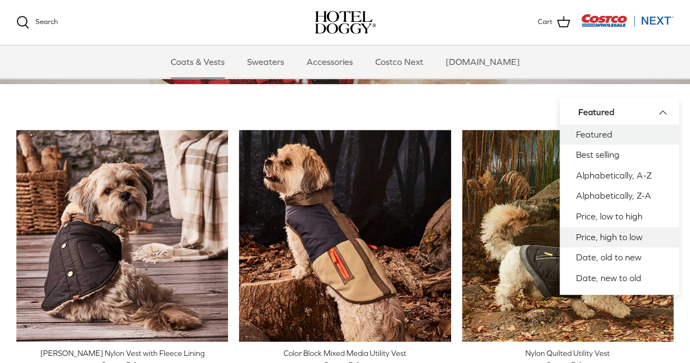
click at [593, 237] on link "Price, high to low" at bounding box center [618, 237] width 119 height 21
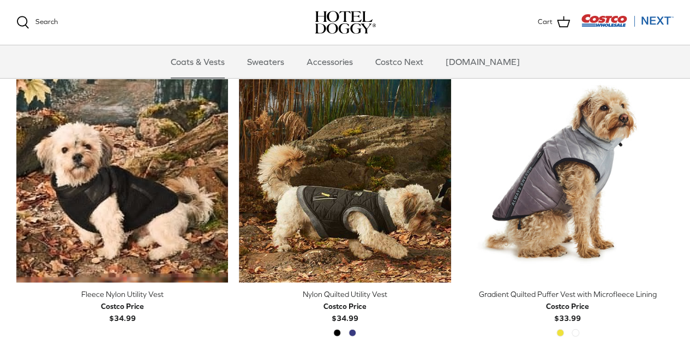
scroll to position [1437, 0]
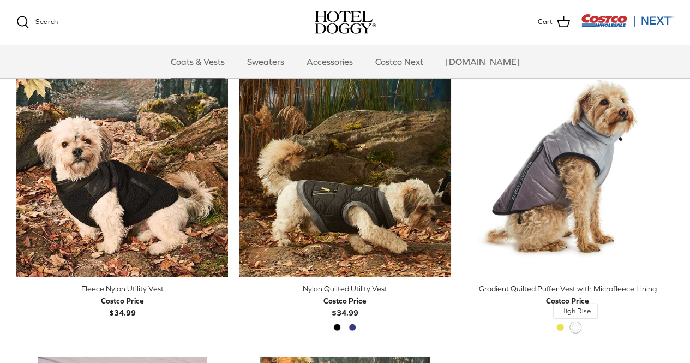
click at [574, 327] on span "High Rise" at bounding box center [575, 327] width 8 height 8
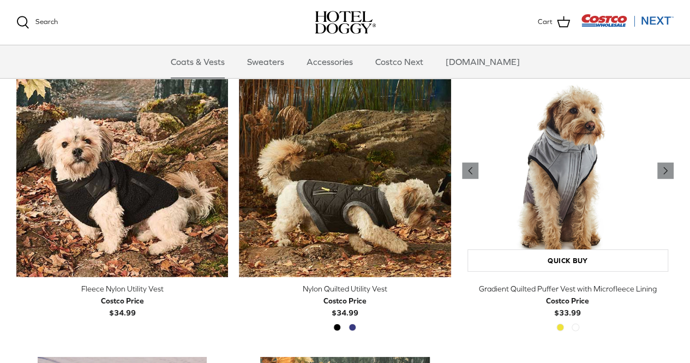
click at [584, 196] on img "Gradient Quilted Puffer Vest with Microfleece Lining" at bounding box center [568, 171] width 212 height 212
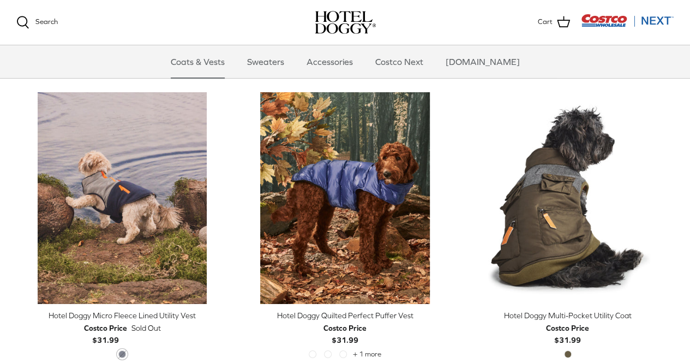
scroll to position [1709, 0]
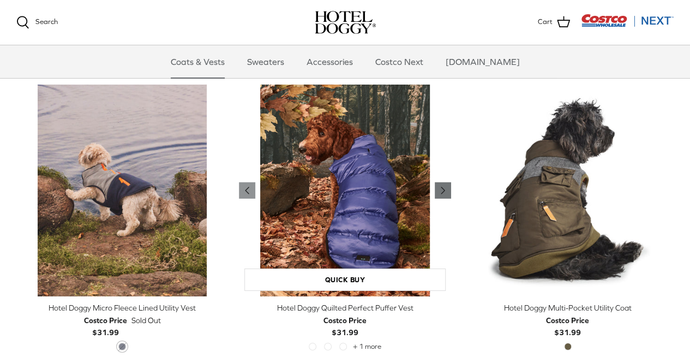
click at [445, 187] on icon "Right" at bounding box center [442, 190] width 13 height 13
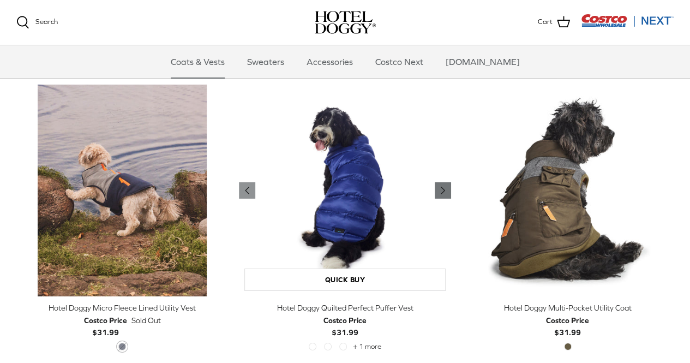
click at [445, 187] on icon "Right" at bounding box center [442, 190] width 13 height 13
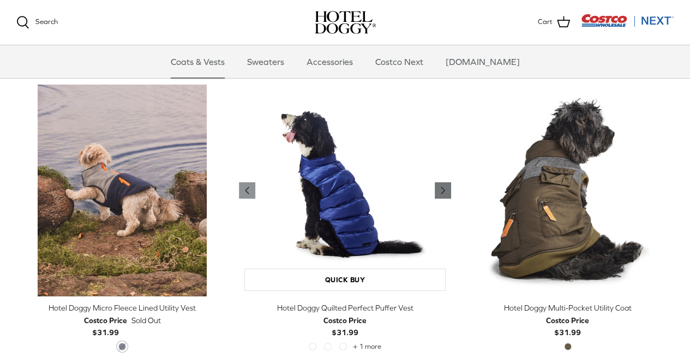
click at [445, 187] on icon "Right" at bounding box center [442, 190] width 13 height 13
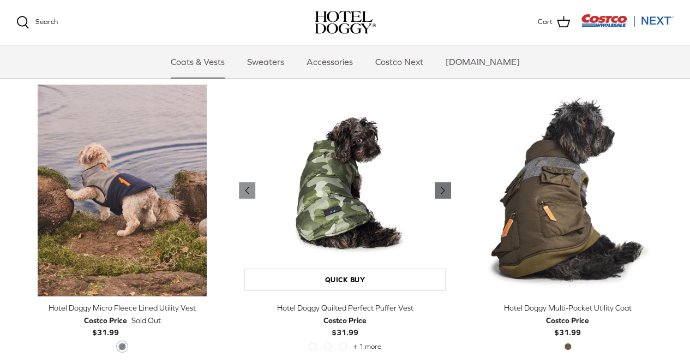
click at [445, 187] on icon "Right" at bounding box center [442, 190] width 13 height 13
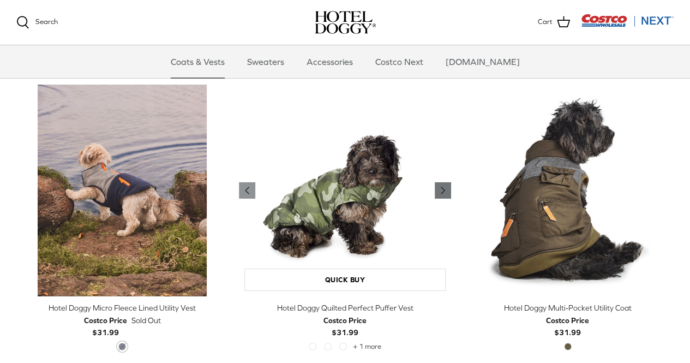
click at [445, 187] on icon "Right" at bounding box center [442, 190] width 13 height 13
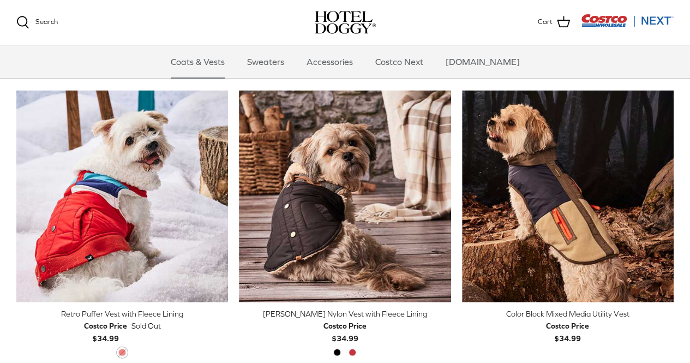
scroll to position [1120, 0]
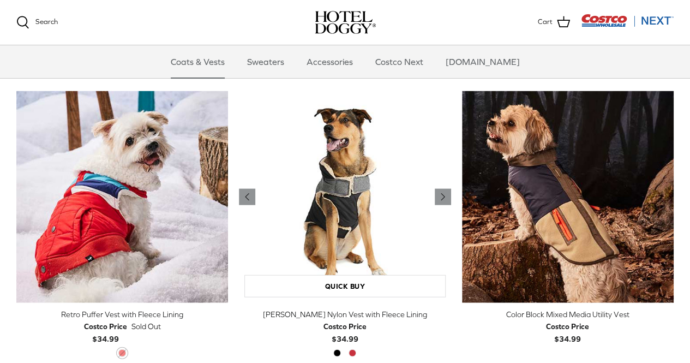
click at [355, 233] on img "Melton Nylon Vest with Fleece Lining" at bounding box center [345, 197] width 212 height 212
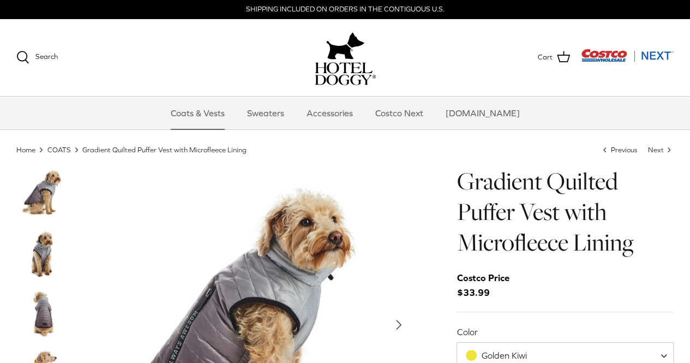
click at [39, 252] on img "Thumbnail Link" at bounding box center [43, 253] width 55 height 55
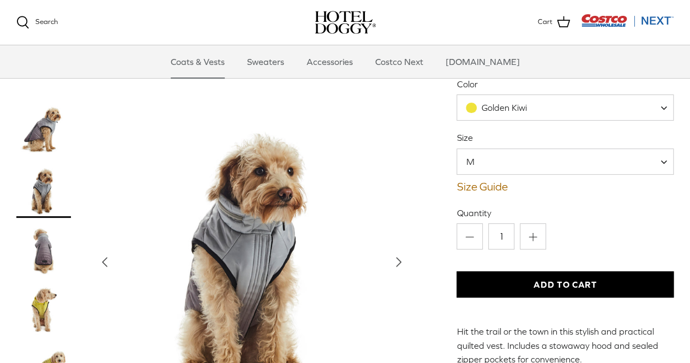
scroll to position [185, 0]
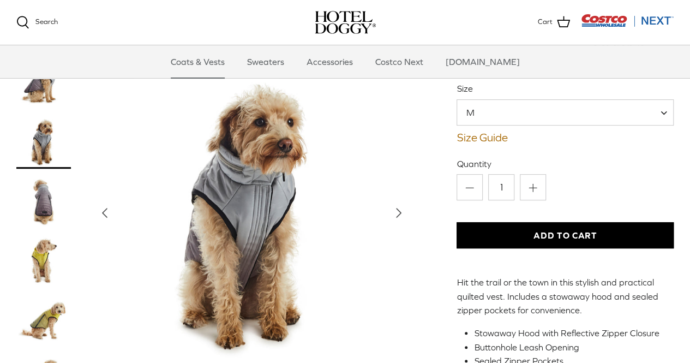
click at [396, 214] on polyline "Next" at bounding box center [398, 212] width 4 height 9
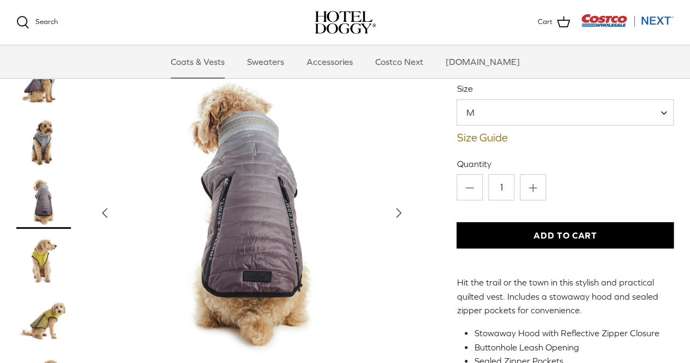
click at [396, 214] on polyline "Next" at bounding box center [398, 212] width 4 height 9
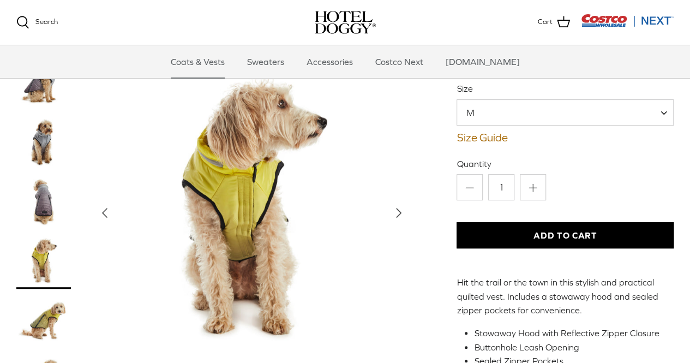
click at [396, 214] on polyline "Next" at bounding box center [398, 212] width 4 height 9
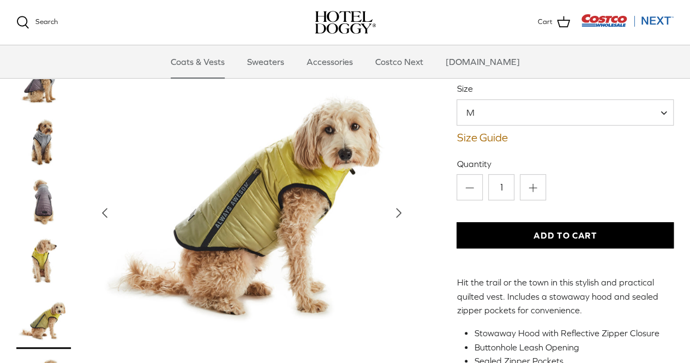
click at [396, 214] on polyline "Next" at bounding box center [398, 212] width 4 height 9
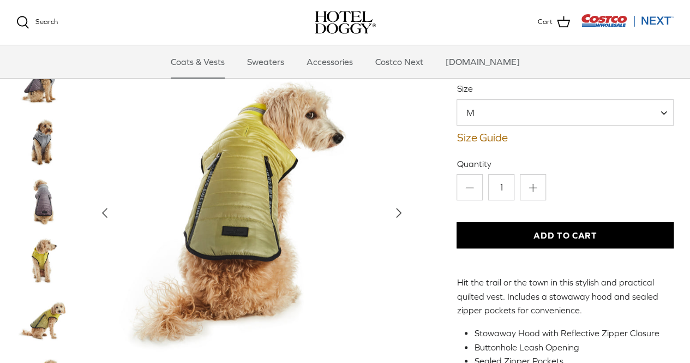
click at [396, 214] on polyline "Next" at bounding box center [398, 212] width 4 height 9
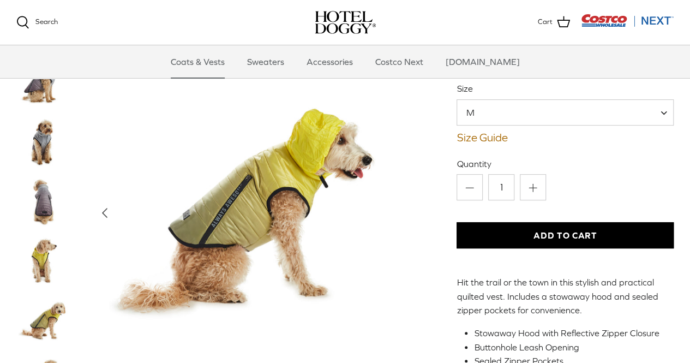
click at [396, 214] on img "Show Gallery" at bounding box center [252, 213] width 318 height 318
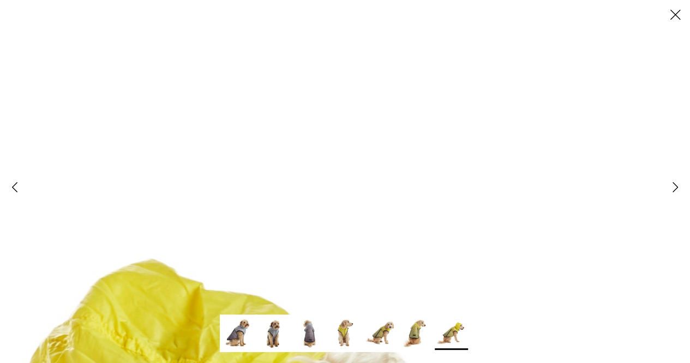
click at [674, 15] on line at bounding box center [675, 14] width 9 height 9
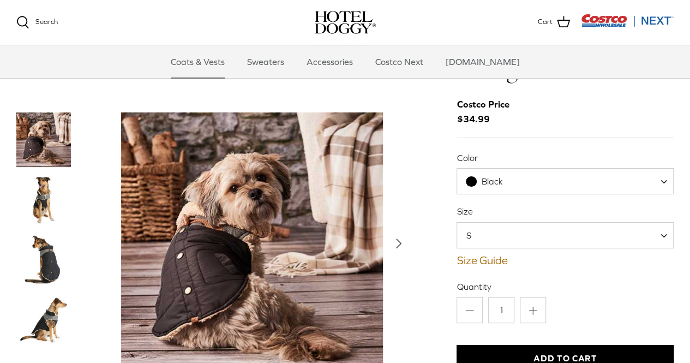
scroll to position [62, 0]
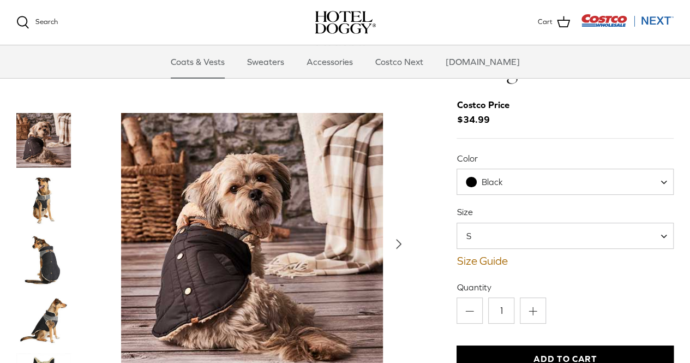
click at [496, 168] on span "Black" at bounding box center [564, 181] width 217 height 26
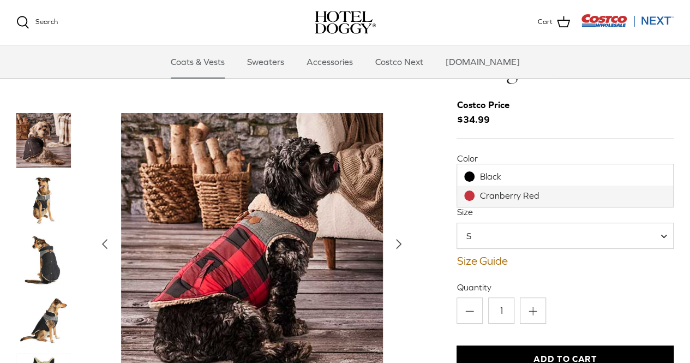
click at [478, 176] on div "Cranberry Red" at bounding box center [503, 181] width 75 height 11
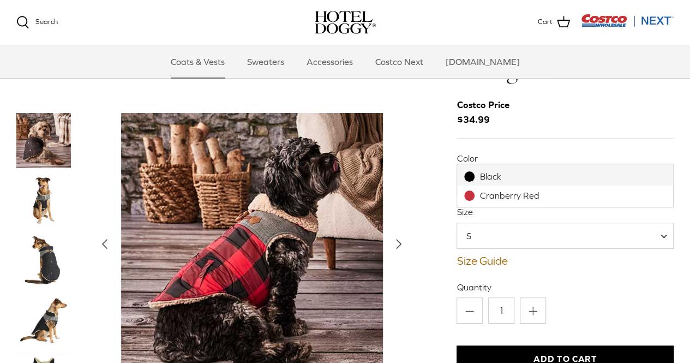
select select "Black"
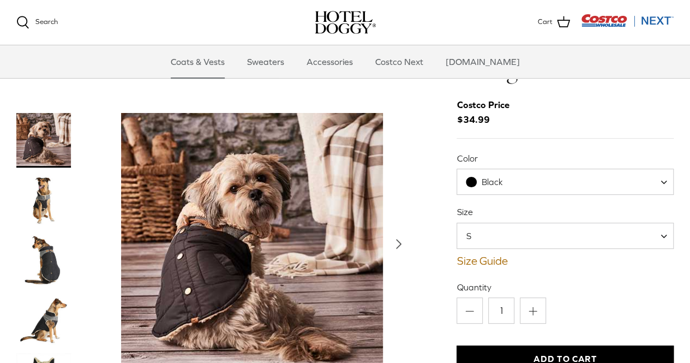
click at [35, 173] on img "Thumbnail Link" at bounding box center [43, 200] width 55 height 55
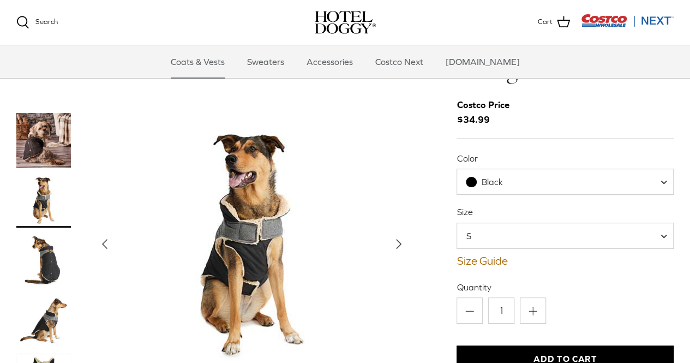
click at [44, 233] on img "Thumbnail Link" at bounding box center [43, 260] width 55 height 55
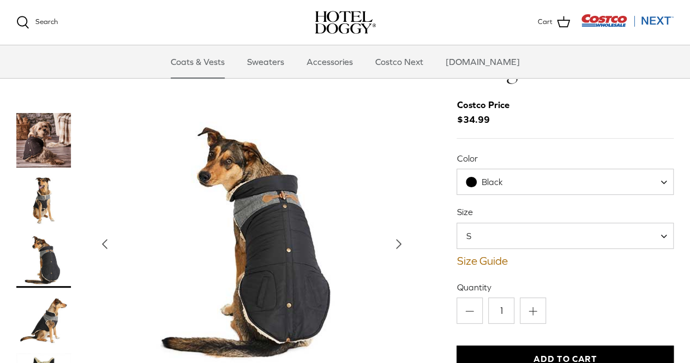
click at [51, 293] on img "Thumbnail Link" at bounding box center [43, 320] width 55 height 55
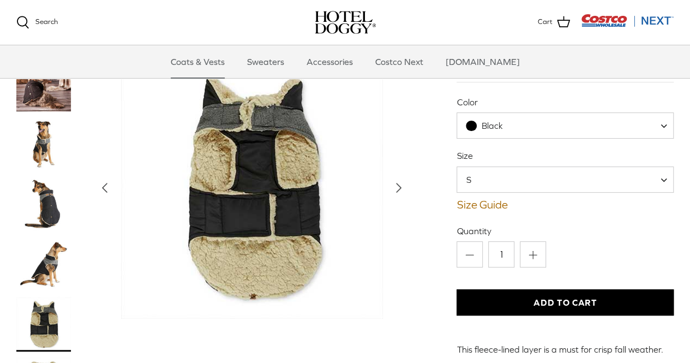
scroll to position [122, 0]
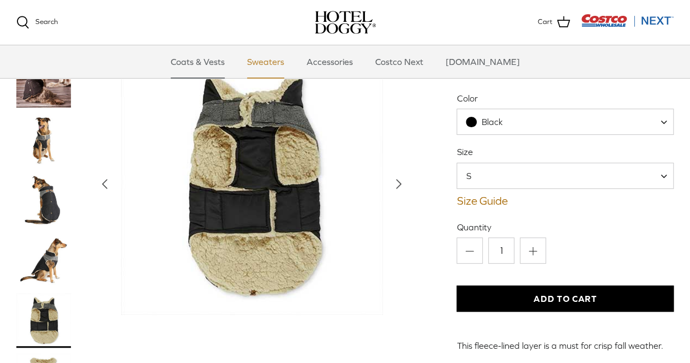
click at [281, 64] on link "Sweaters" at bounding box center [265, 61] width 57 height 33
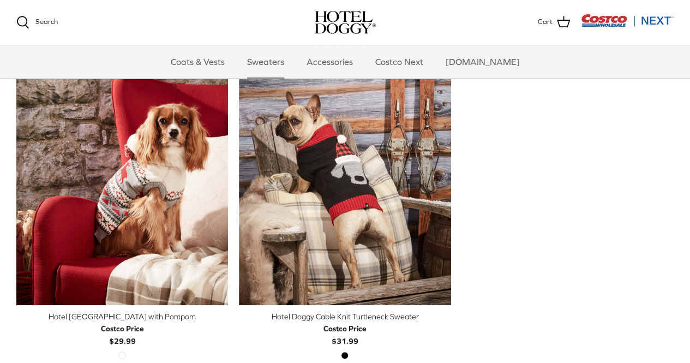
scroll to position [295, 0]
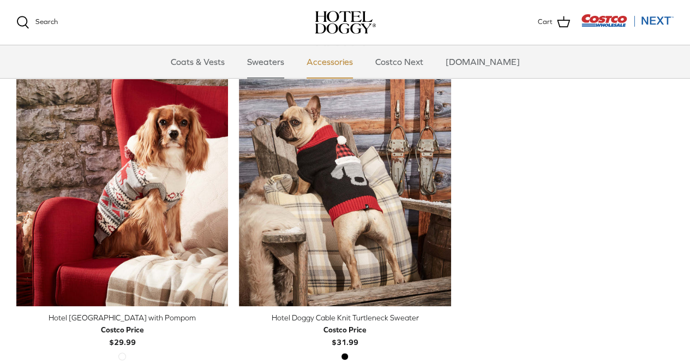
click at [348, 58] on link "Accessories" at bounding box center [330, 61] width 66 height 33
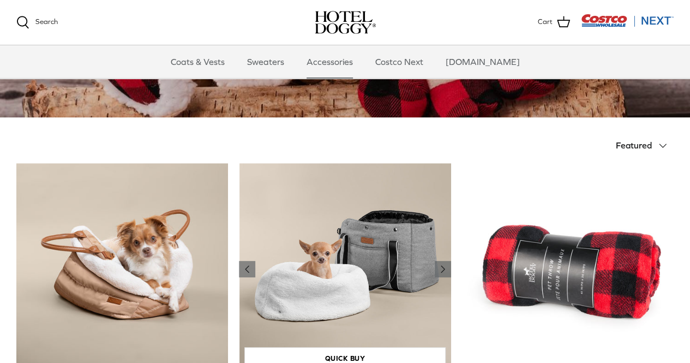
scroll to position [171, 0]
